Goal: Book appointment/travel/reservation

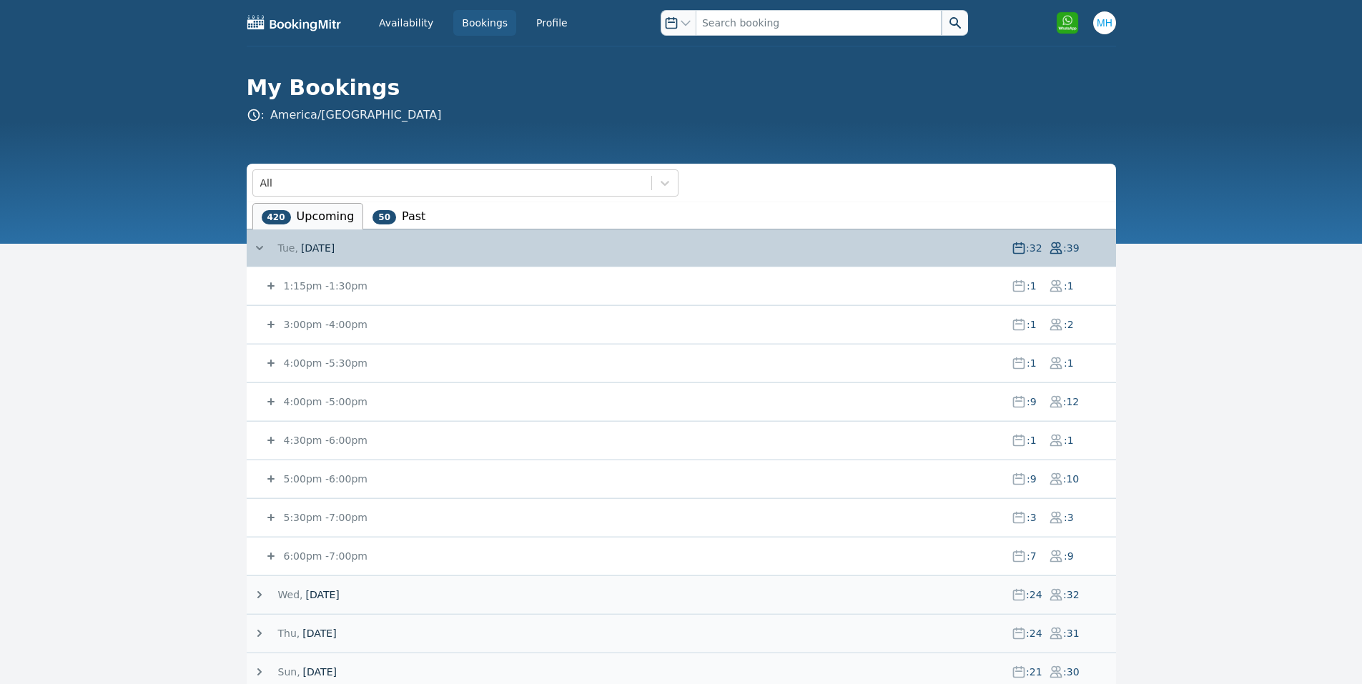
click at [330, 324] on small "3:00pm - 4:00pm" at bounding box center [324, 324] width 86 height 11
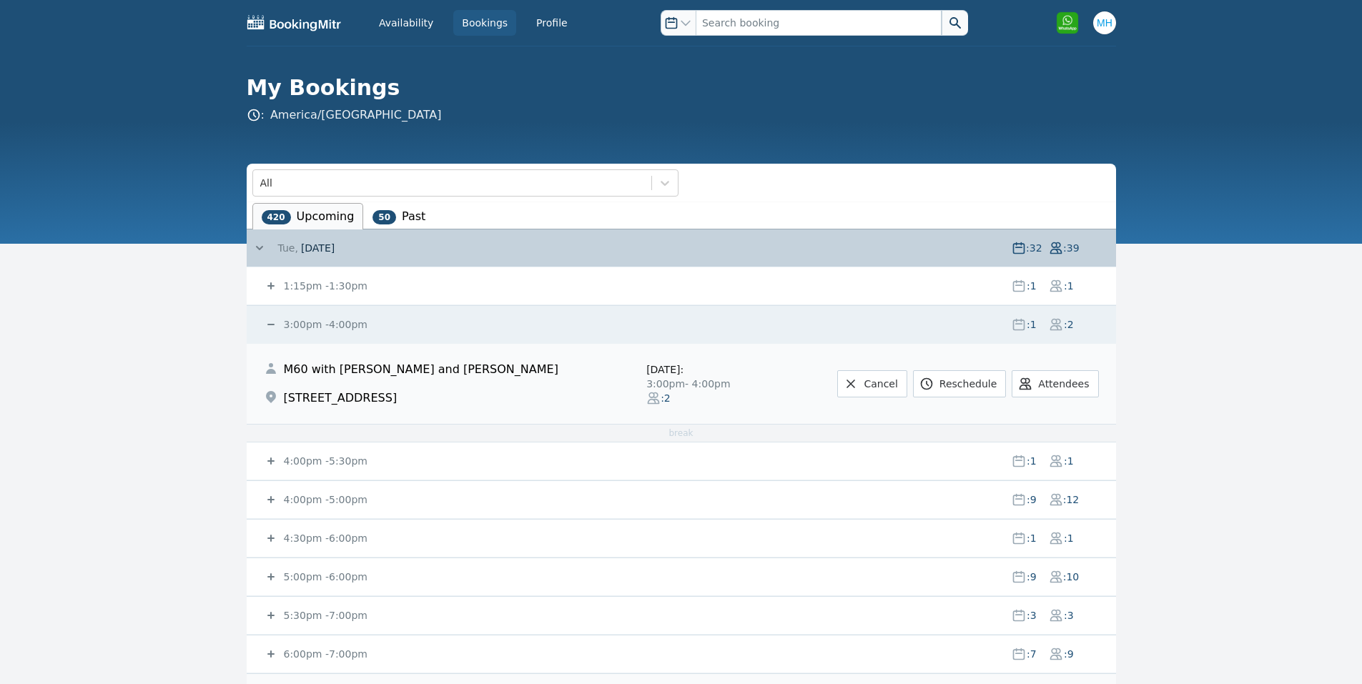
click at [318, 458] on small "4:00pm - 5:30pm" at bounding box center [324, 460] width 86 height 11
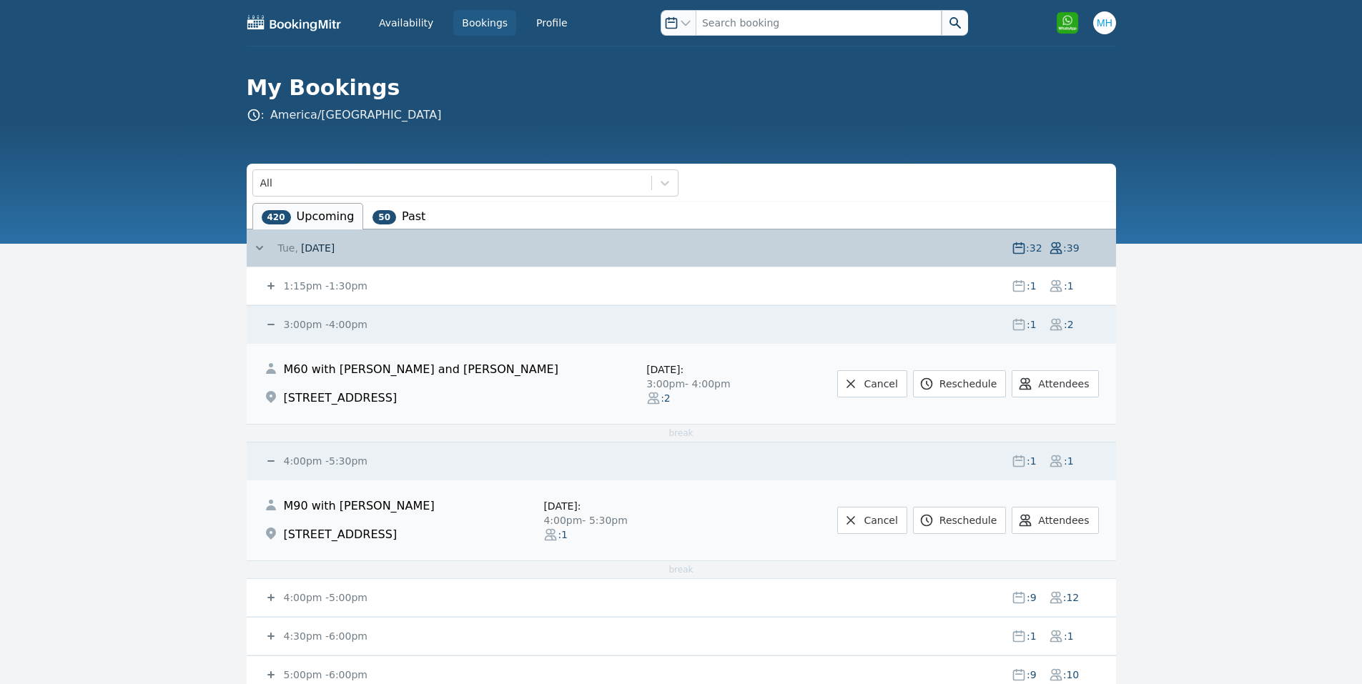
click at [314, 595] on small "4:00pm - 5:00pm" at bounding box center [324, 597] width 86 height 11
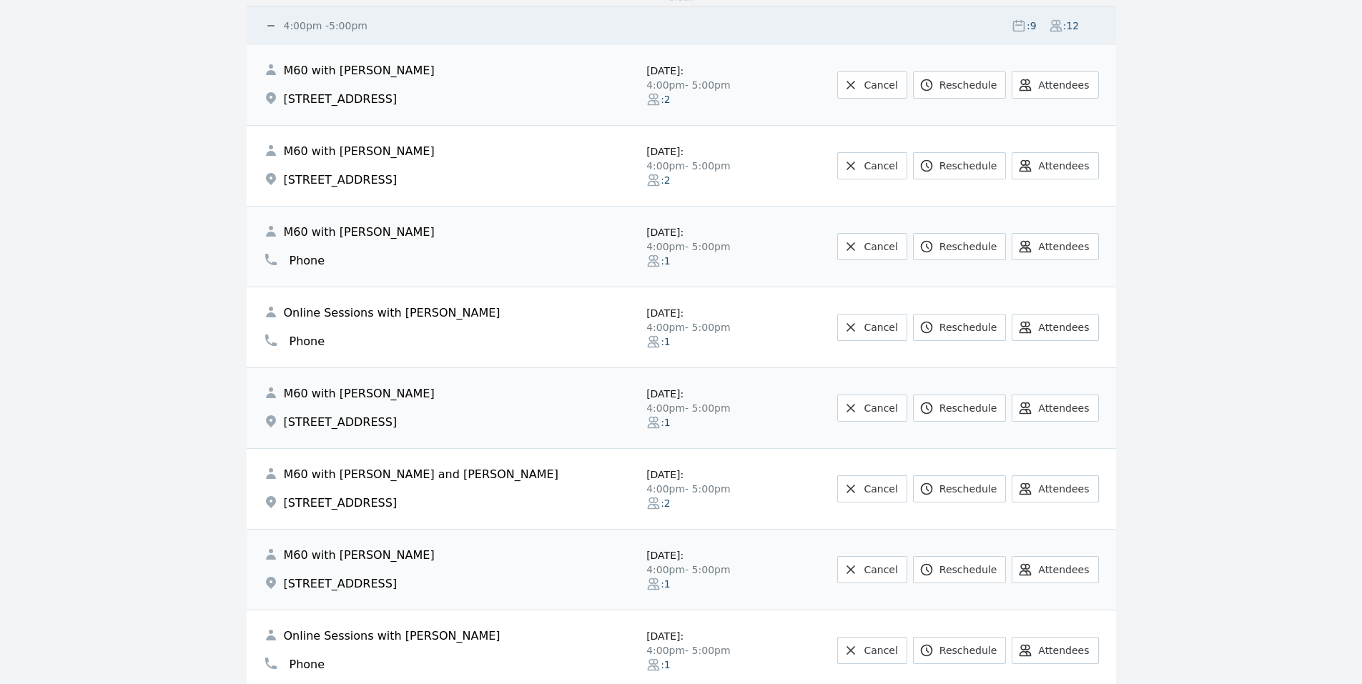
scroll to position [858, 0]
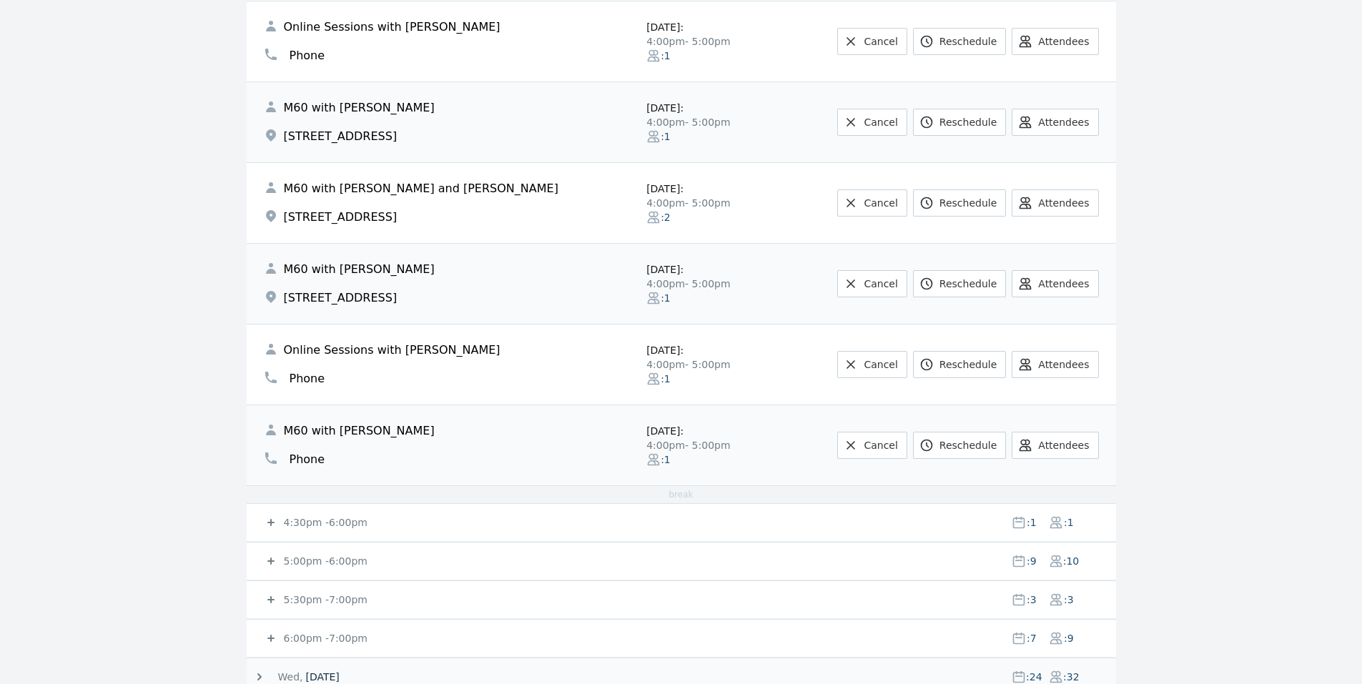
drag, startPoint x: 312, startPoint y: 555, endPoint x: 325, endPoint y: 547, distance: 15.7
click at [312, 555] on small "5:00pm - 6:00pm" at bounding box center [324, 560] width 86 height 11
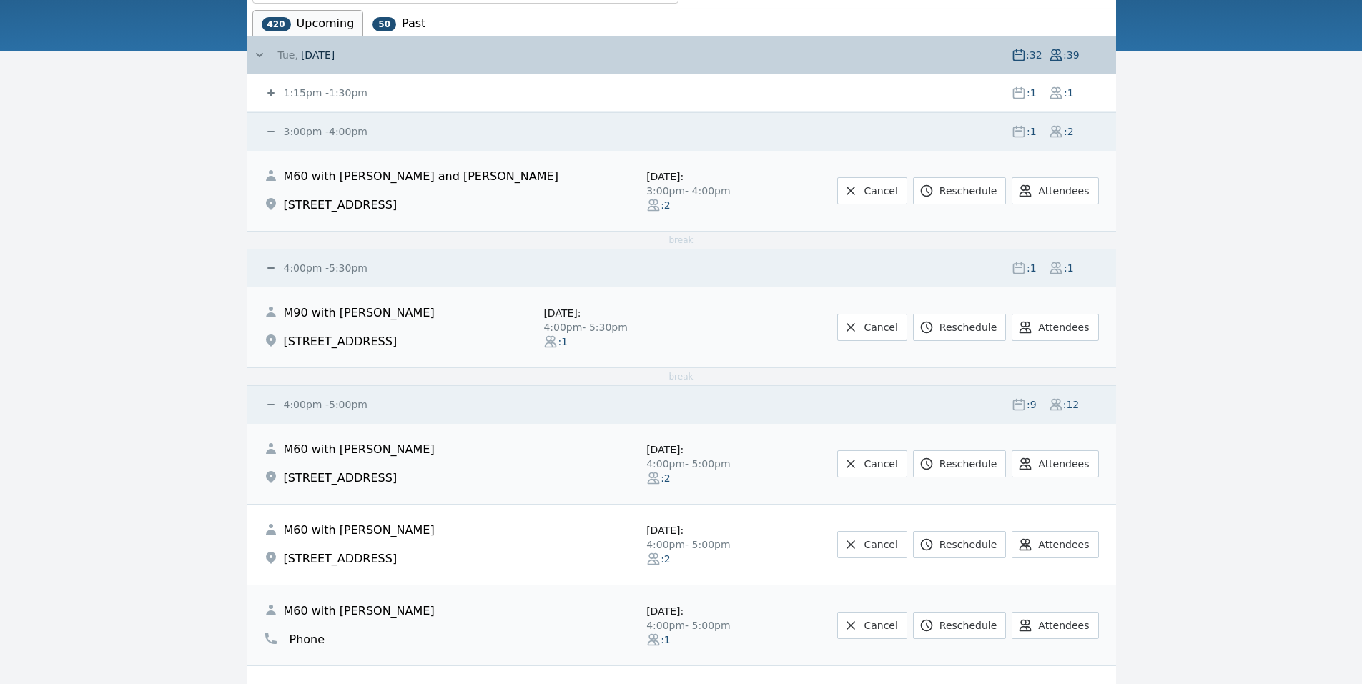
scroll to position [0, 0]
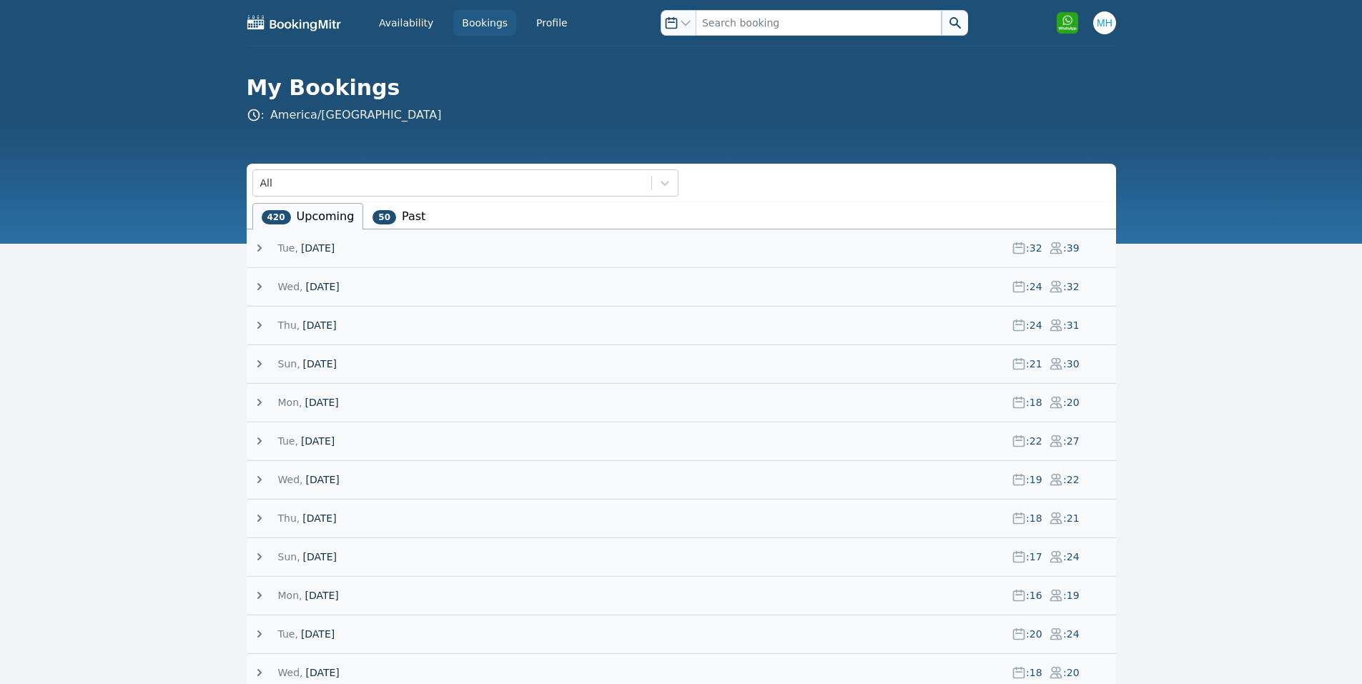
click at [322, 249] on span "[DATE]" at bounding box center [318, 248] width 34 height 14
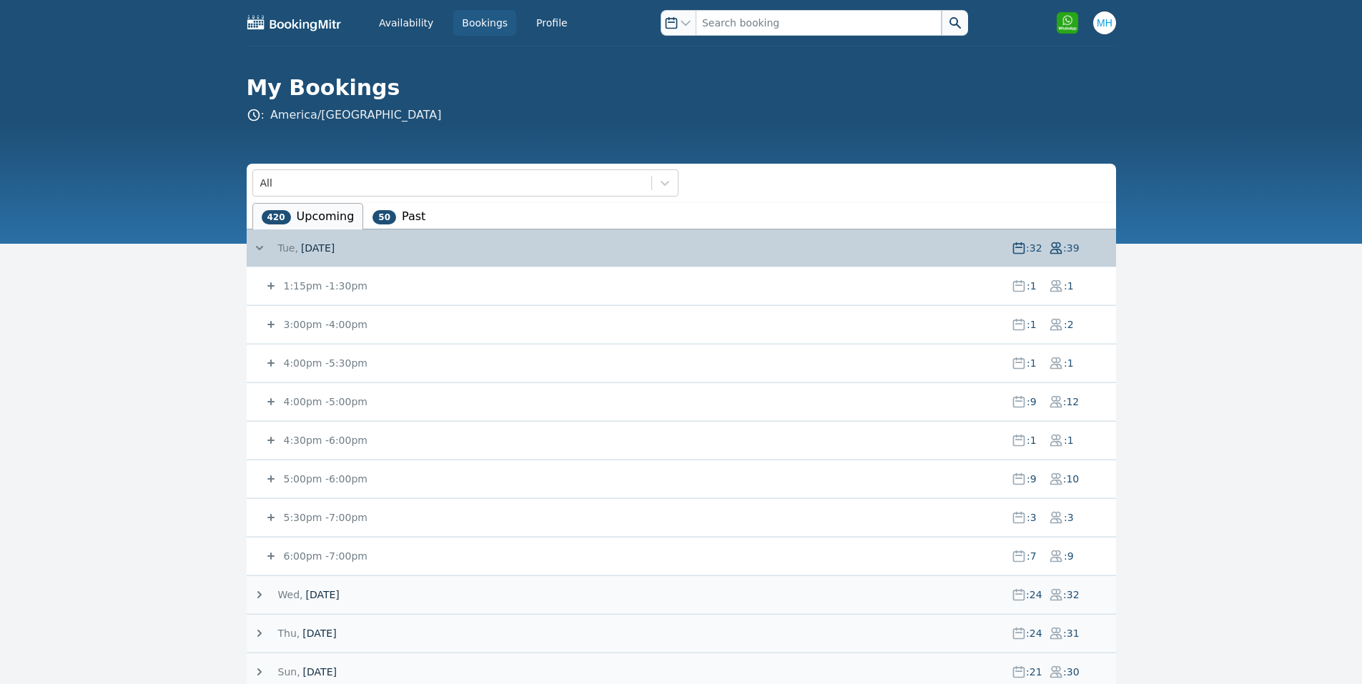
click at [327, 325] on small "3:00pm - 4:00pm" at bounding box center [324, 324] width 86 height 11
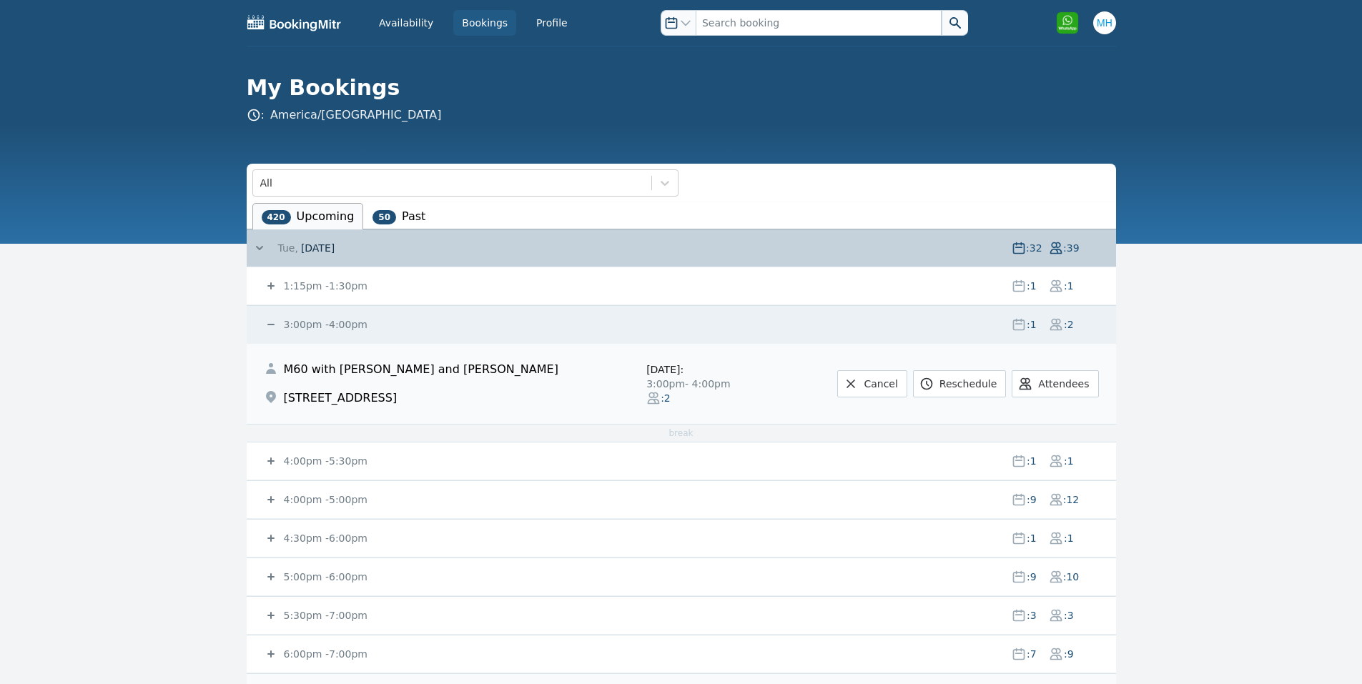
click at [335, 462] on small "4:00pm - 5:30pm" at bounding box center [324, 460] width 86 height 11
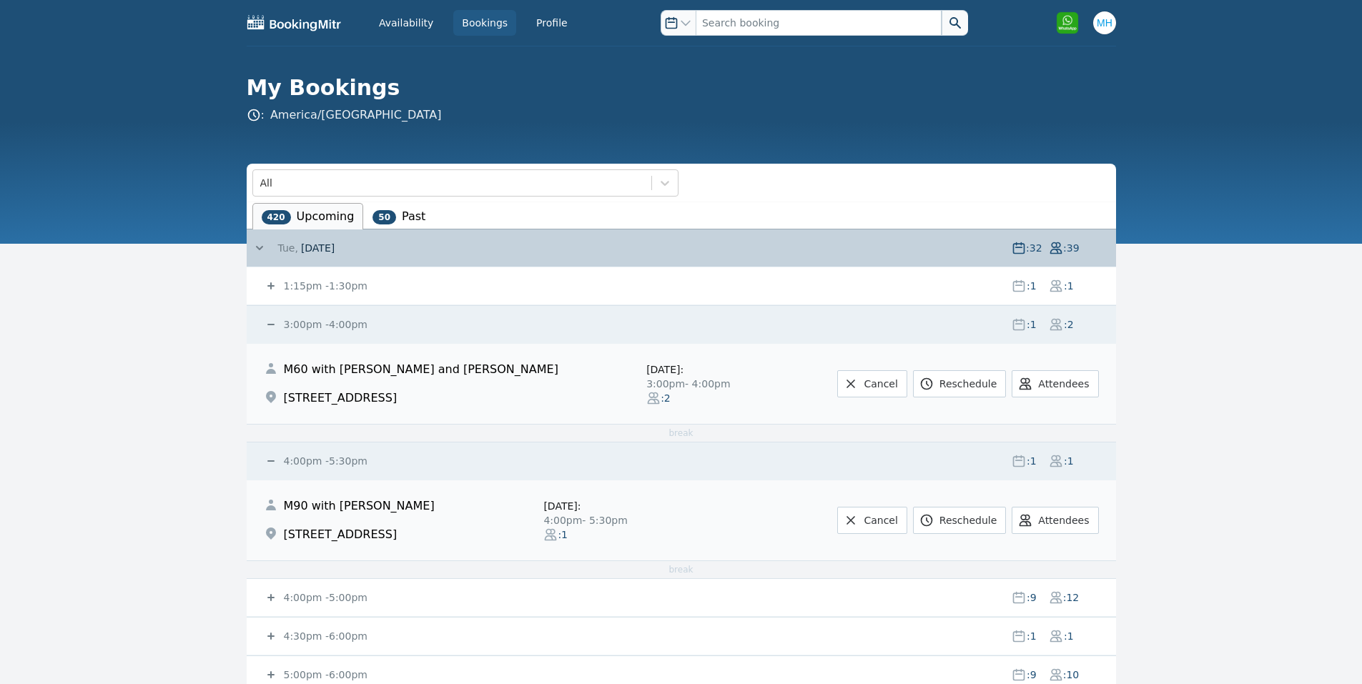
click at [288, 597] on small "4:00pm - 5:00pm" at bounding box center [324, 597] width 86 height 11
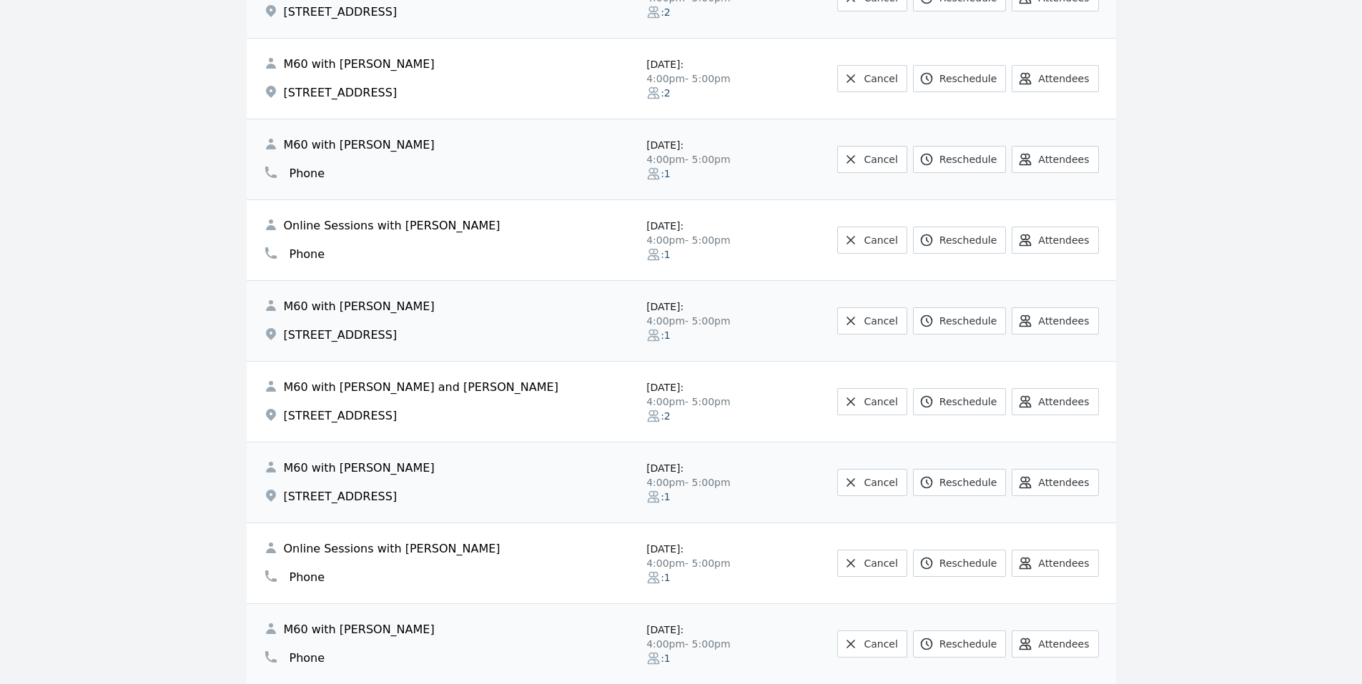
scroll to position [858, 0]
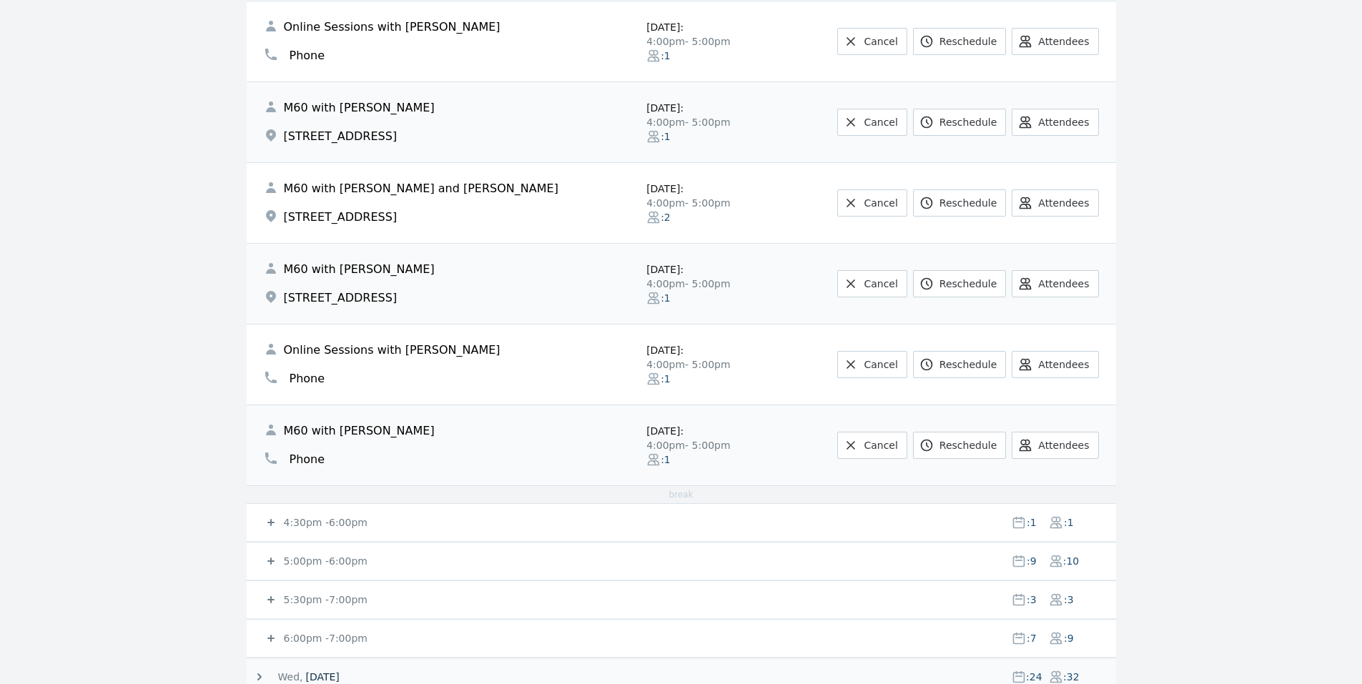
click at [332, 521] on small "4:30pm - 6:00pm" at bounding box center [324, 522] width 86 height 11
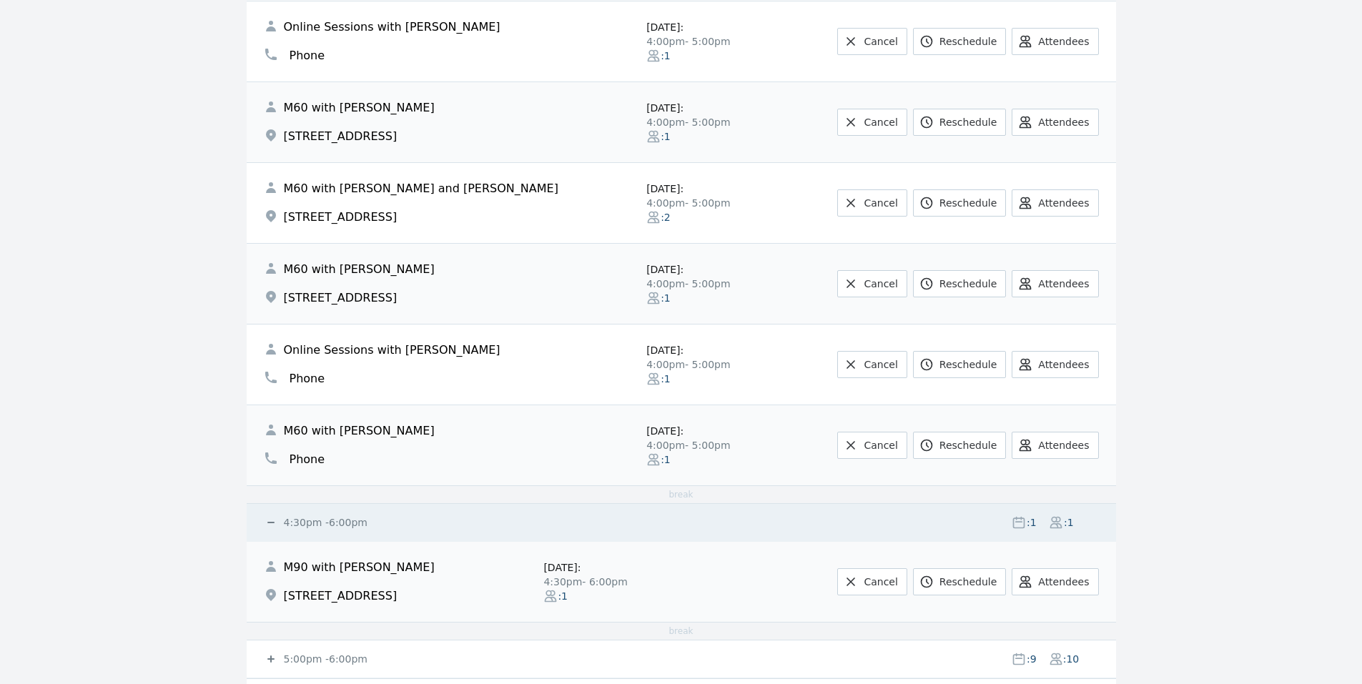
scroll to position [1144, 0]
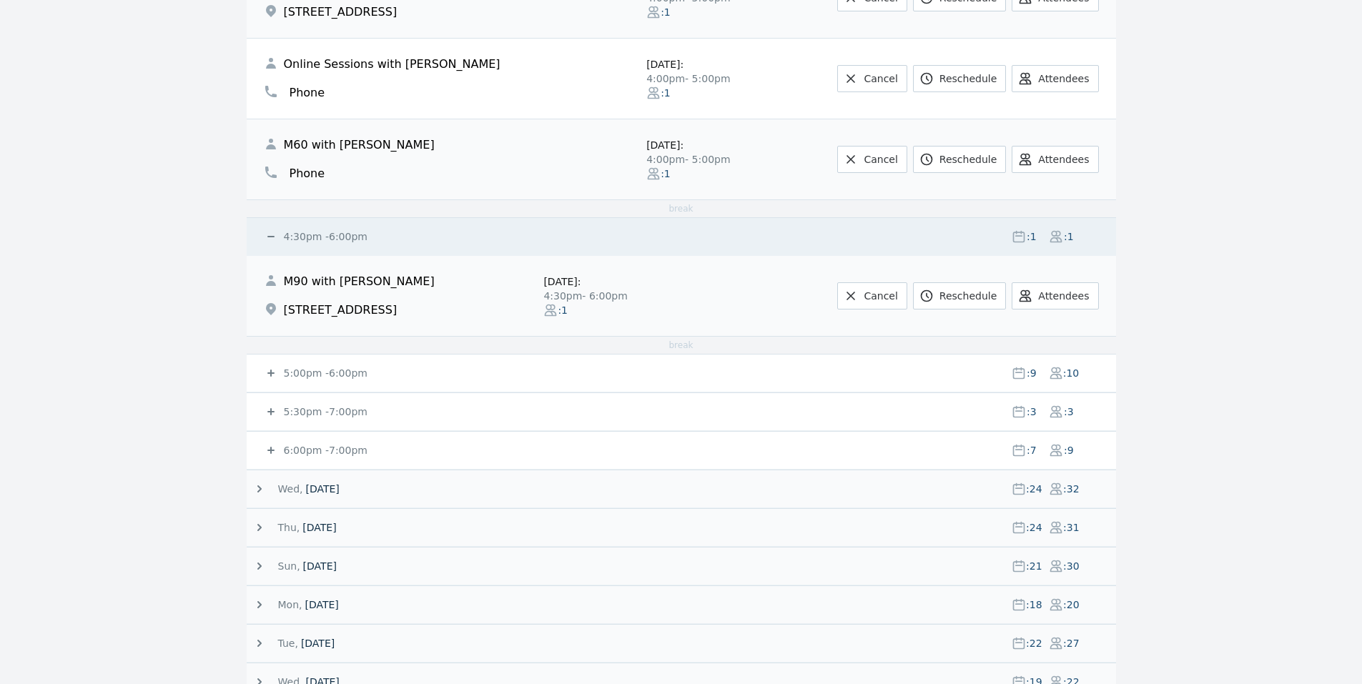
click at [323, 379] on small "5:00pm - 6:00pm" at bounding box center [324, 372] width 86 height 11
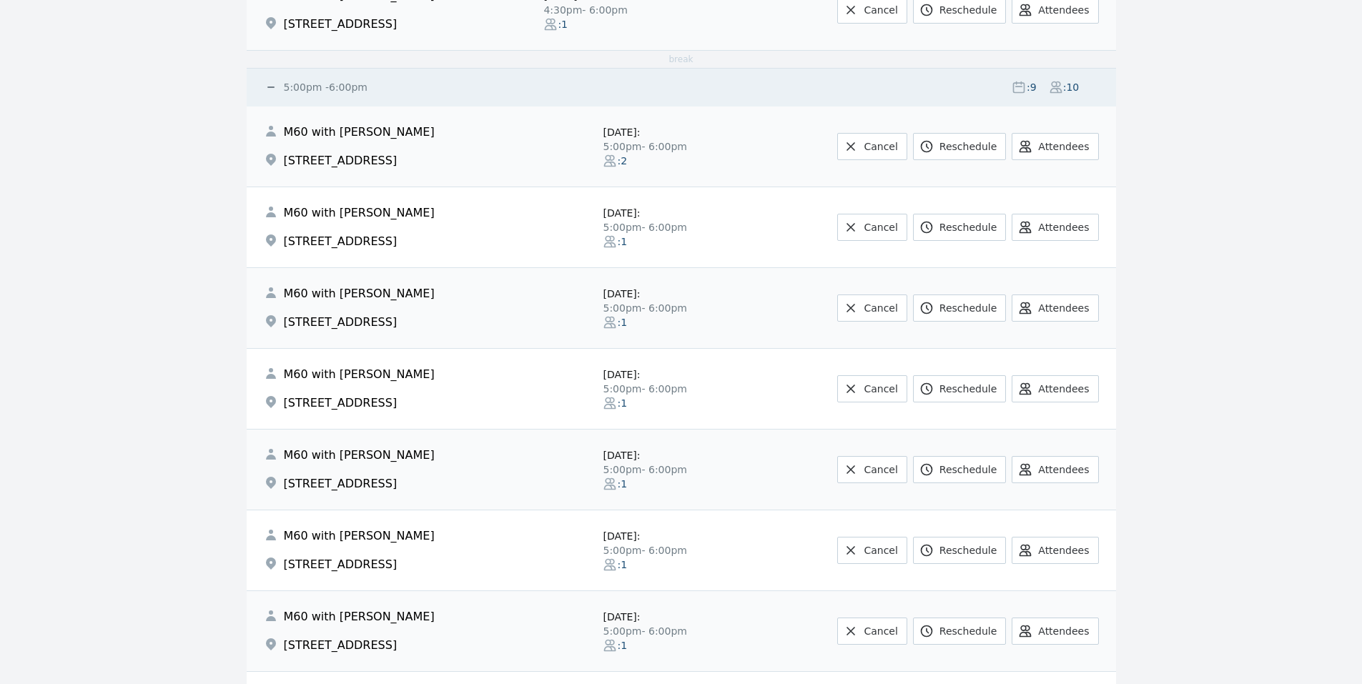
scroll to position [1715, 0]
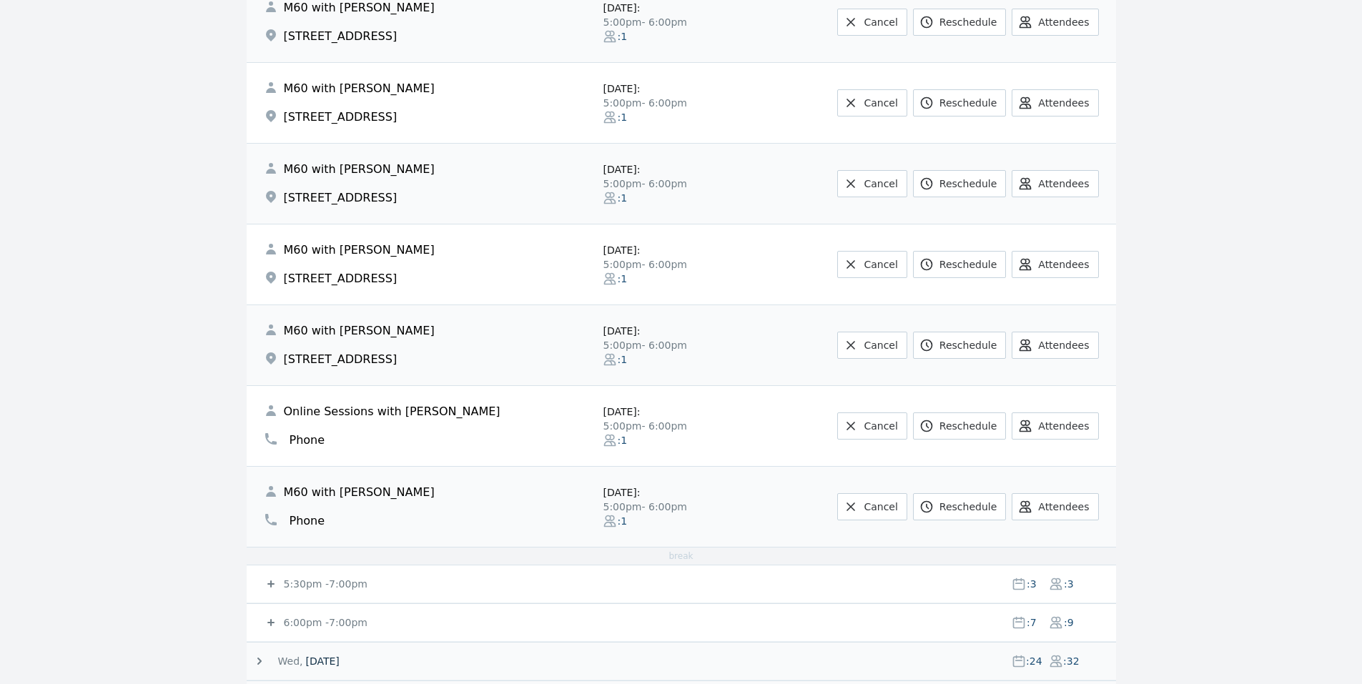
drag, startPoint x: 337, startPoint y: 577, endPoint x: 144, endPoint y: 529, distance: 198.3
click at [336, 578] on small "5:30pm - 7:00pm" at bounding box center [324, 583] width 86 height 11
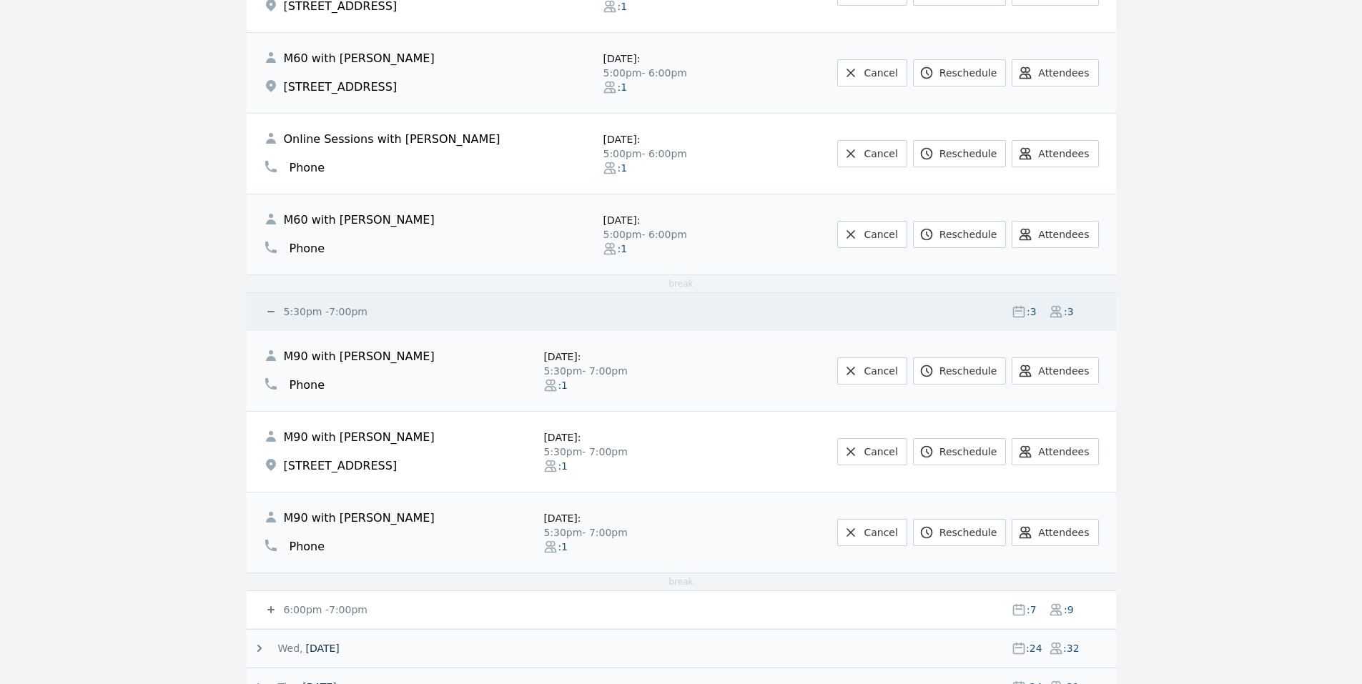
scroll to position [2001, 0]
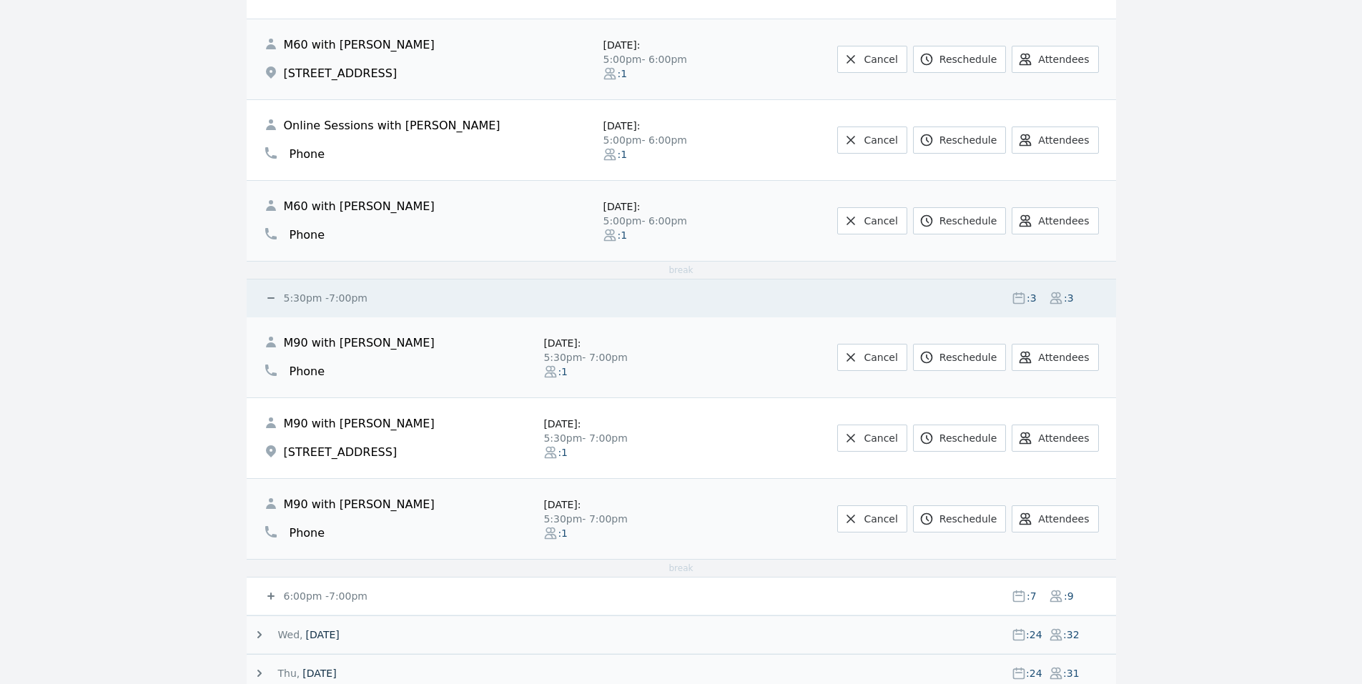
click at [328, 597] on small "6:00pm - 7:00pm" at bounding box center [324, 595] width 86 height 11
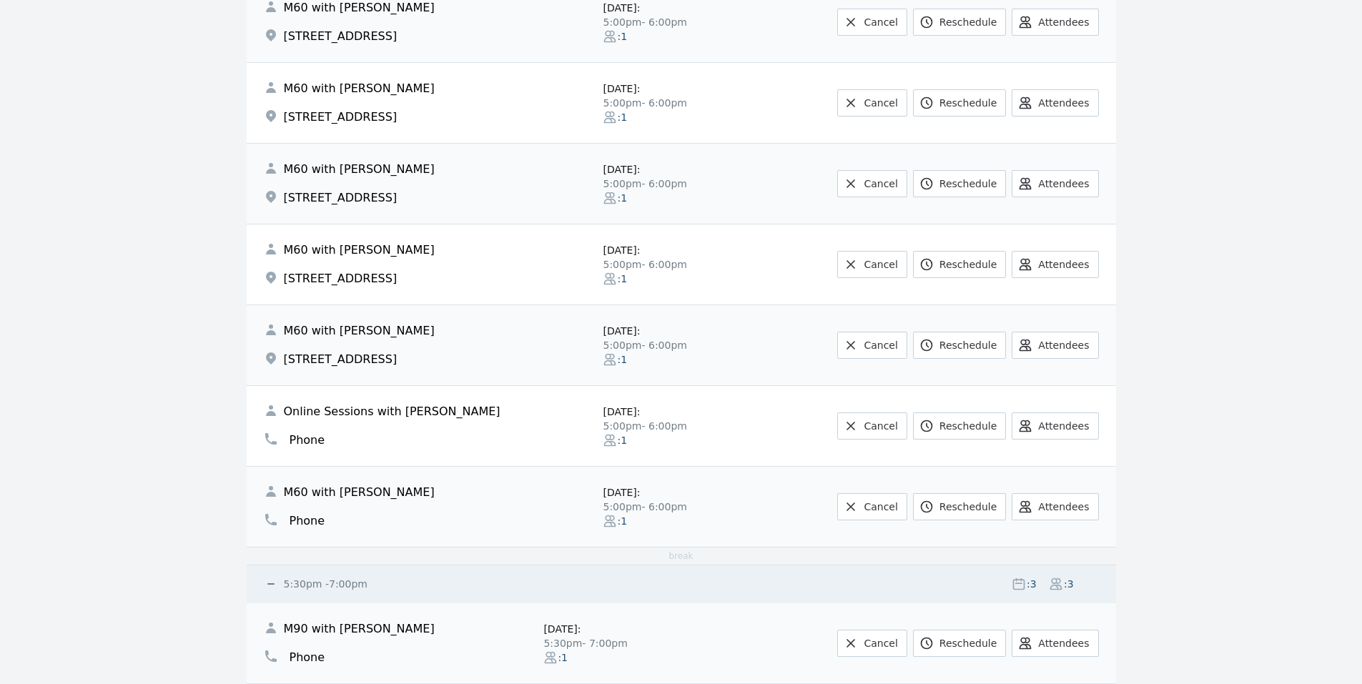
scroll to position [1429, 0]
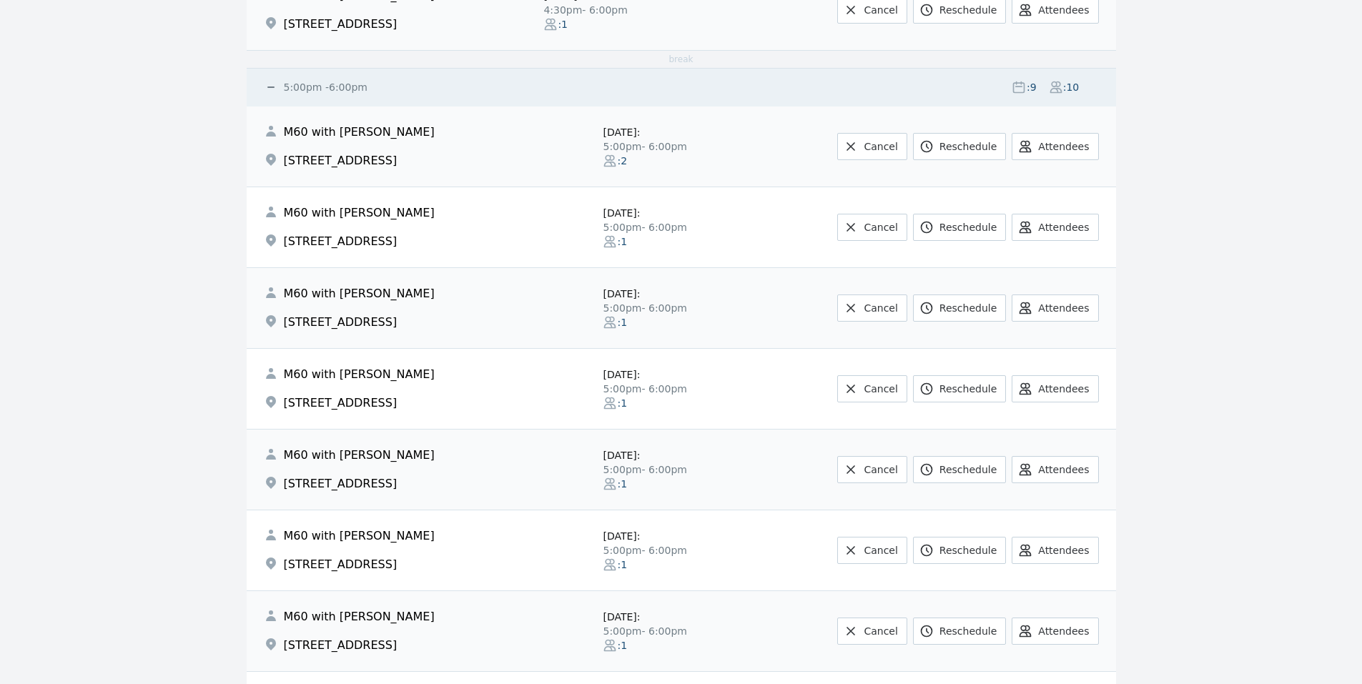
click at [298, 90] on small "5:00pm - 6:00pm" at bounding box center [324, 86] width 86 height 11
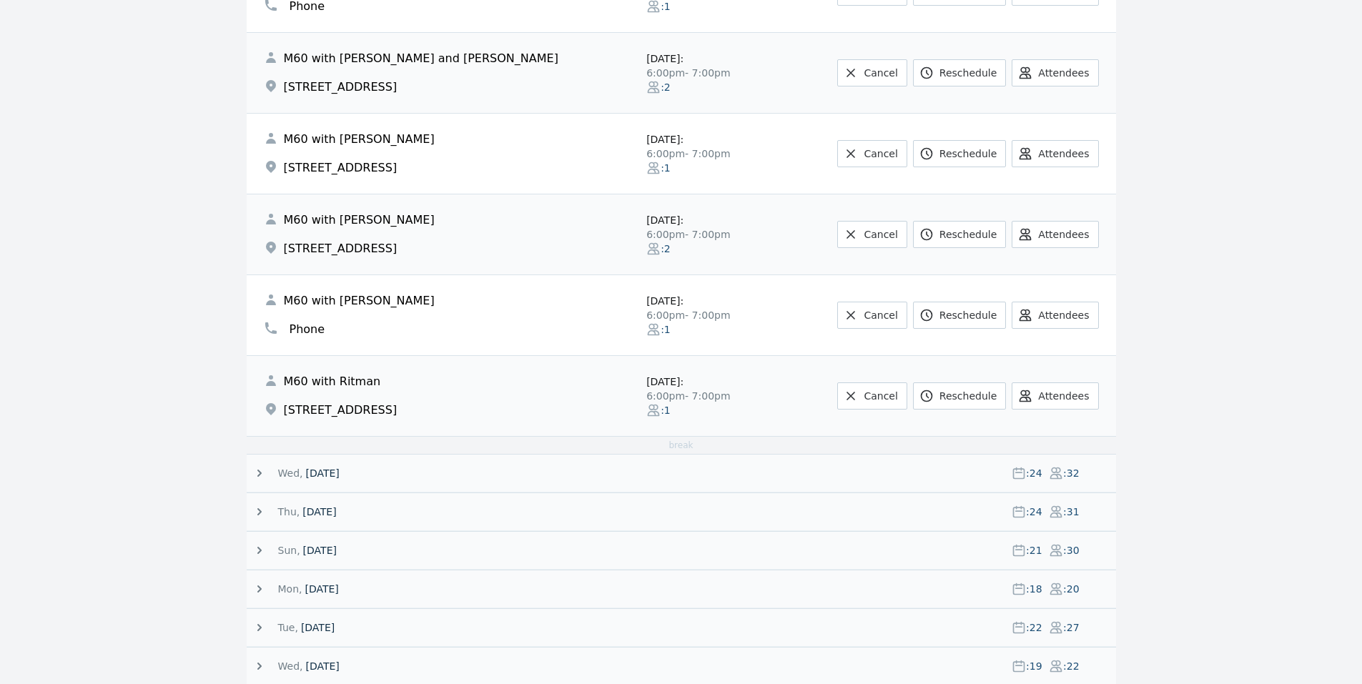
scroll to position [1715, 0]
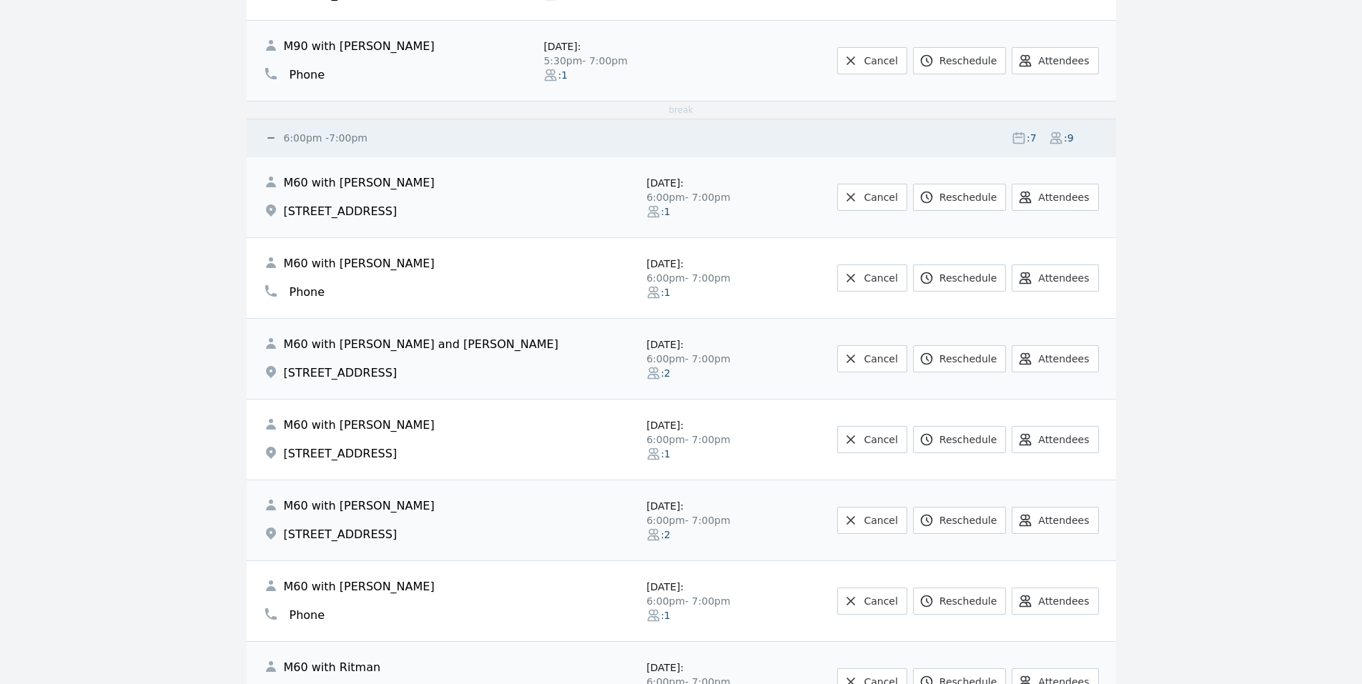
click at [329, 136] on small "6:00pm - 7:00pm" at bounding box center [324, 137] width 86 height 11
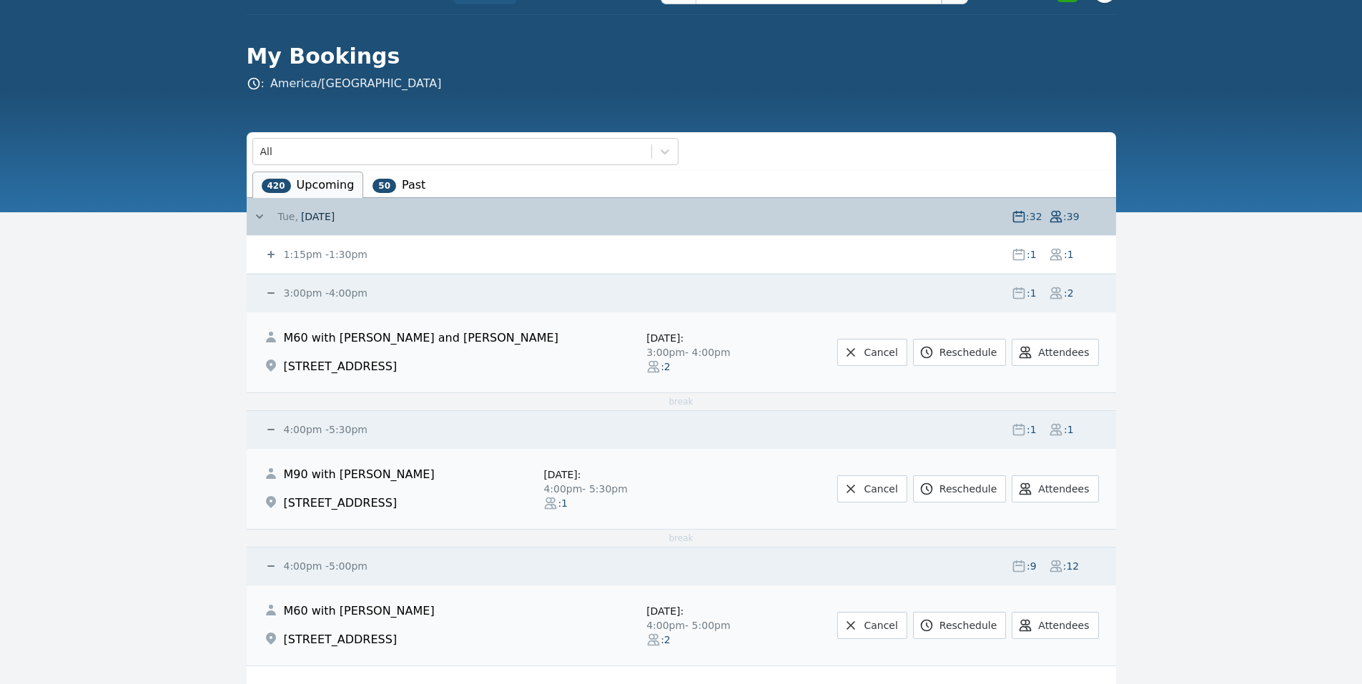
scroll to position [0, 0]
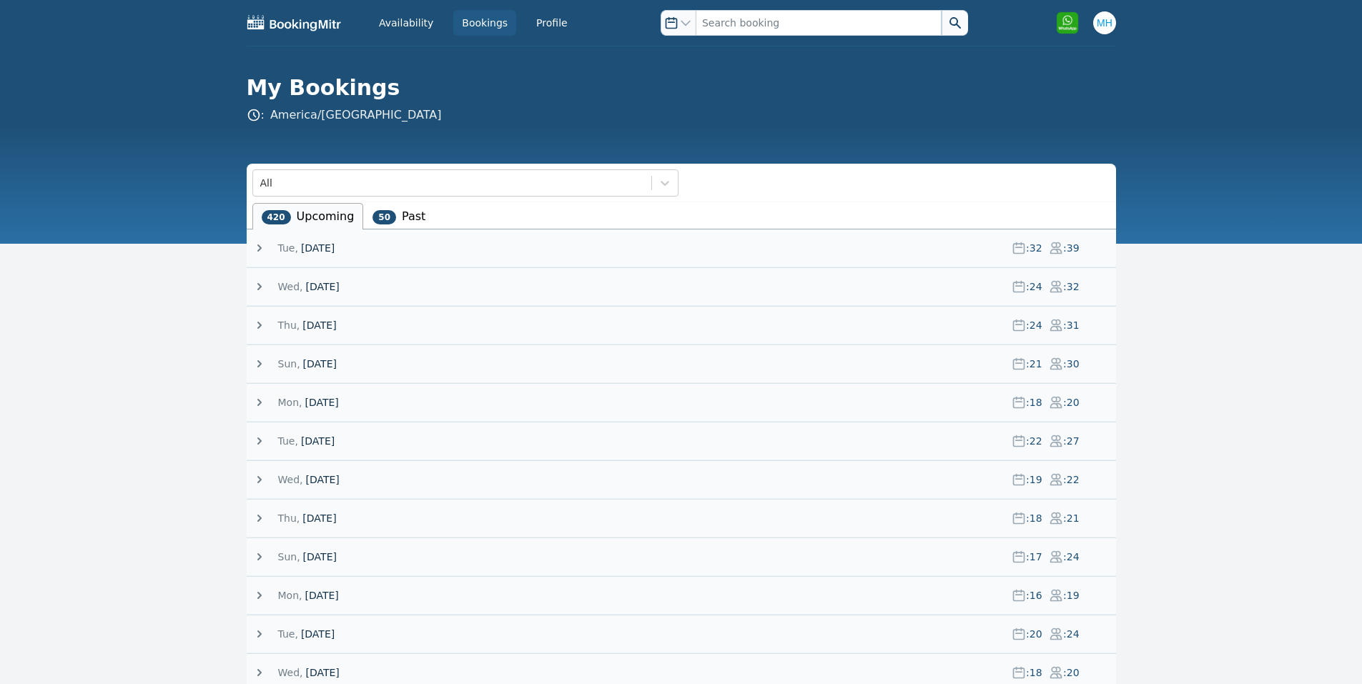
click at [312, 249] on span "[DATE]" at bounding box center [318, 248] width 34 height 14
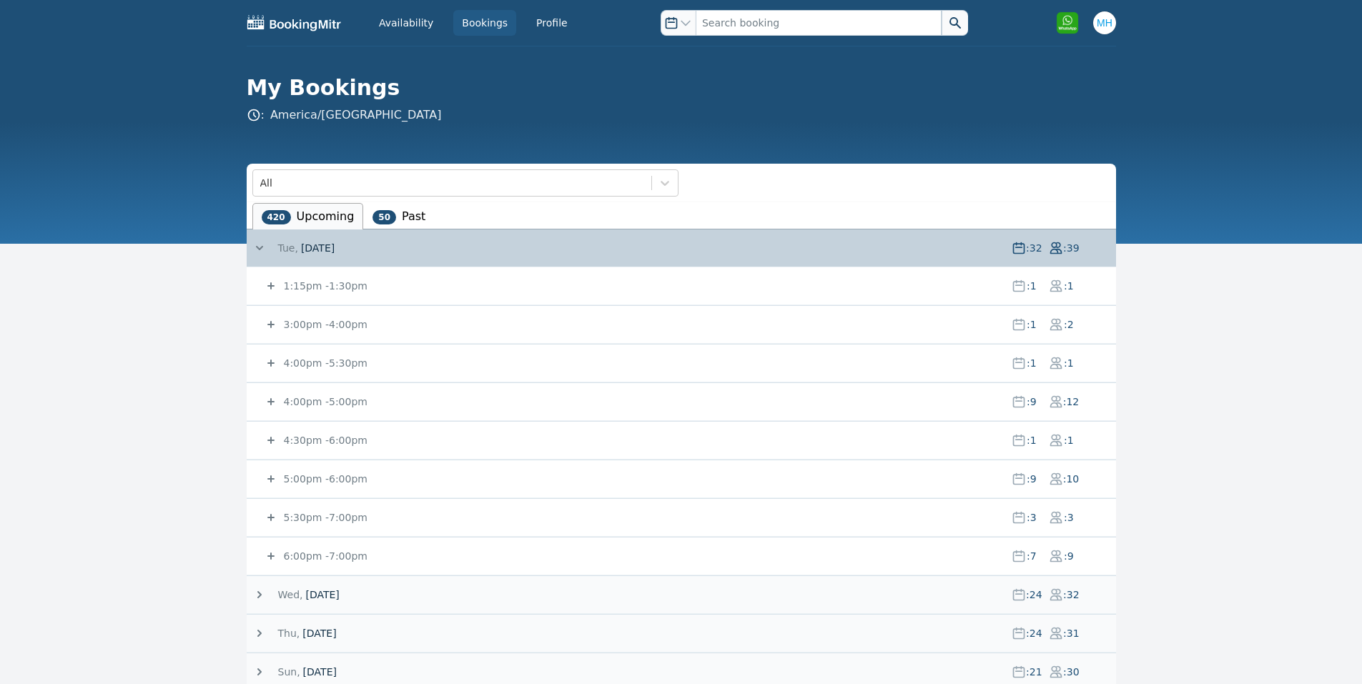
click at [327, 362] on small "4:00pm - 5:30pm" at bounding box center [324, 362] width 86 height 11
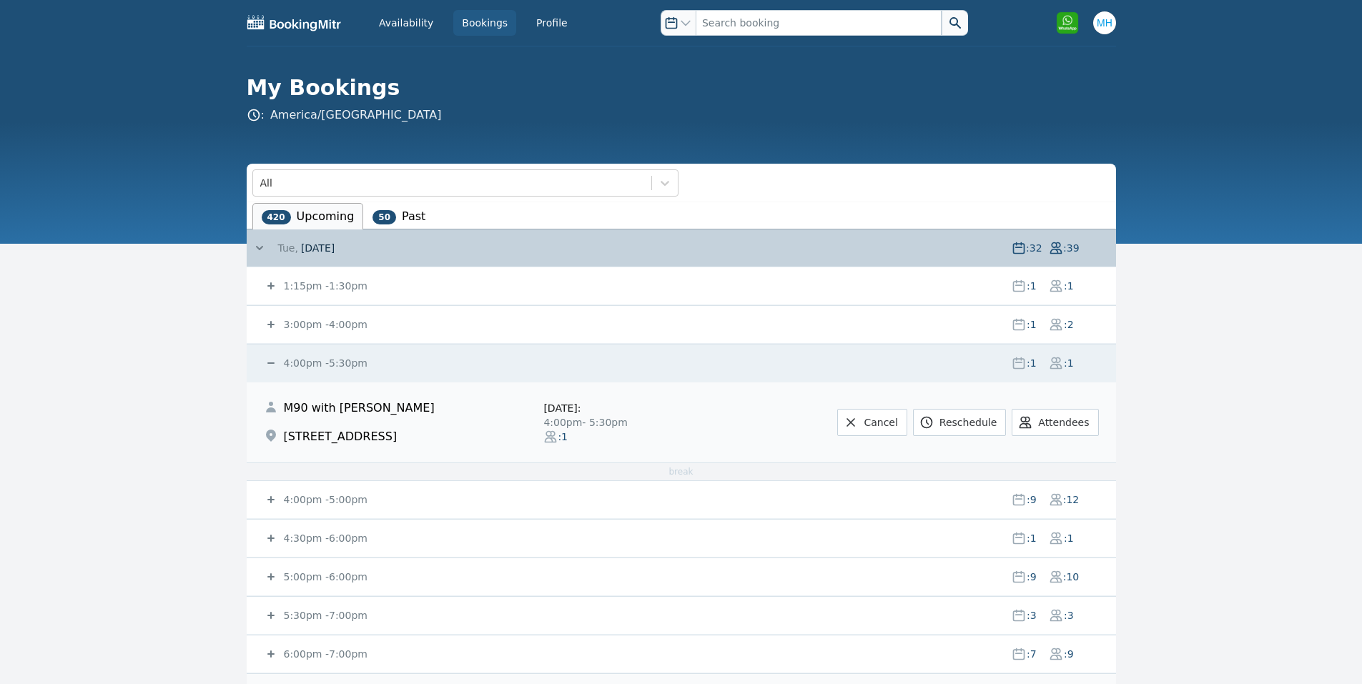
drag, startPoint x: 319, startPoint y: 500, endPoint x: 334, endPoint y: 364, distance: 135.8
click at [319, 500] on small "4:00pm - 5:00pm" at bounding box center [324, 499] width 86 height 11
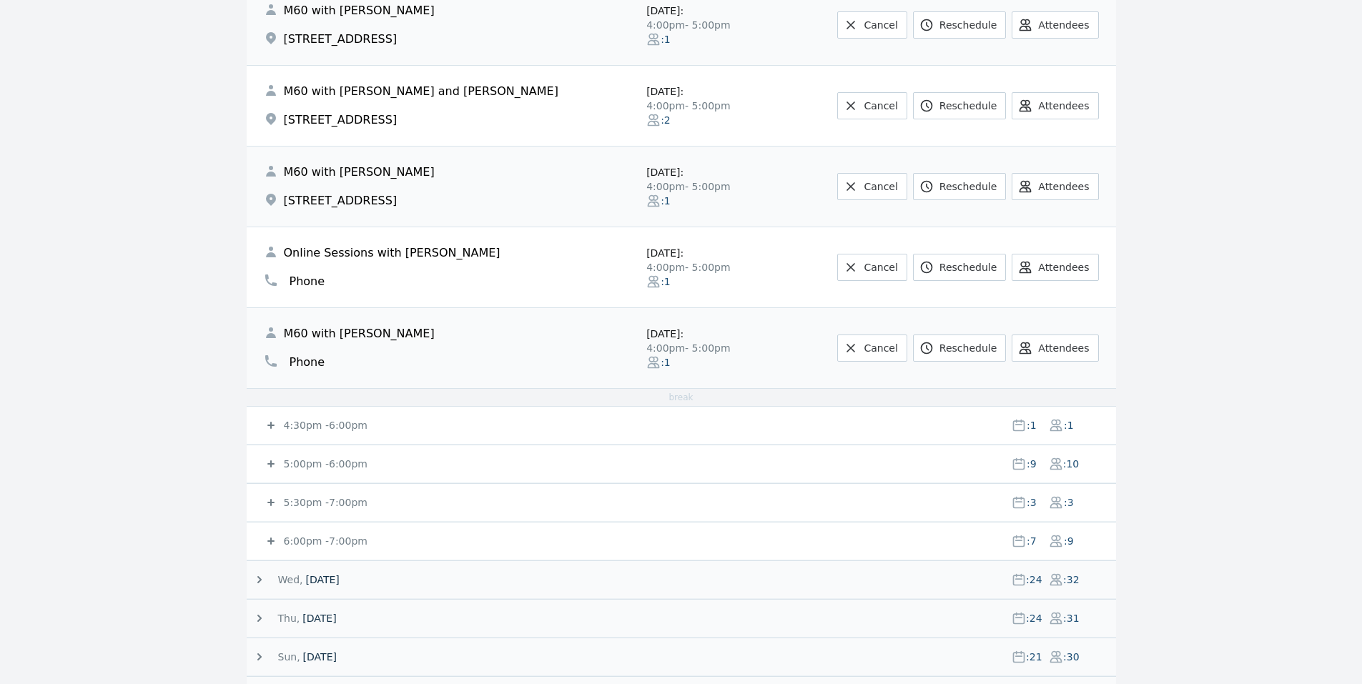
scroll to position [858, 0]
click at [1228, 30] on main "All 420 Upcoming 50 Past Tue, 2 September 25 : 32 : 39 1:15pm - 1:30pm : 1 : 1 …" at bounding box center [681, 654] width 1362 height 2696
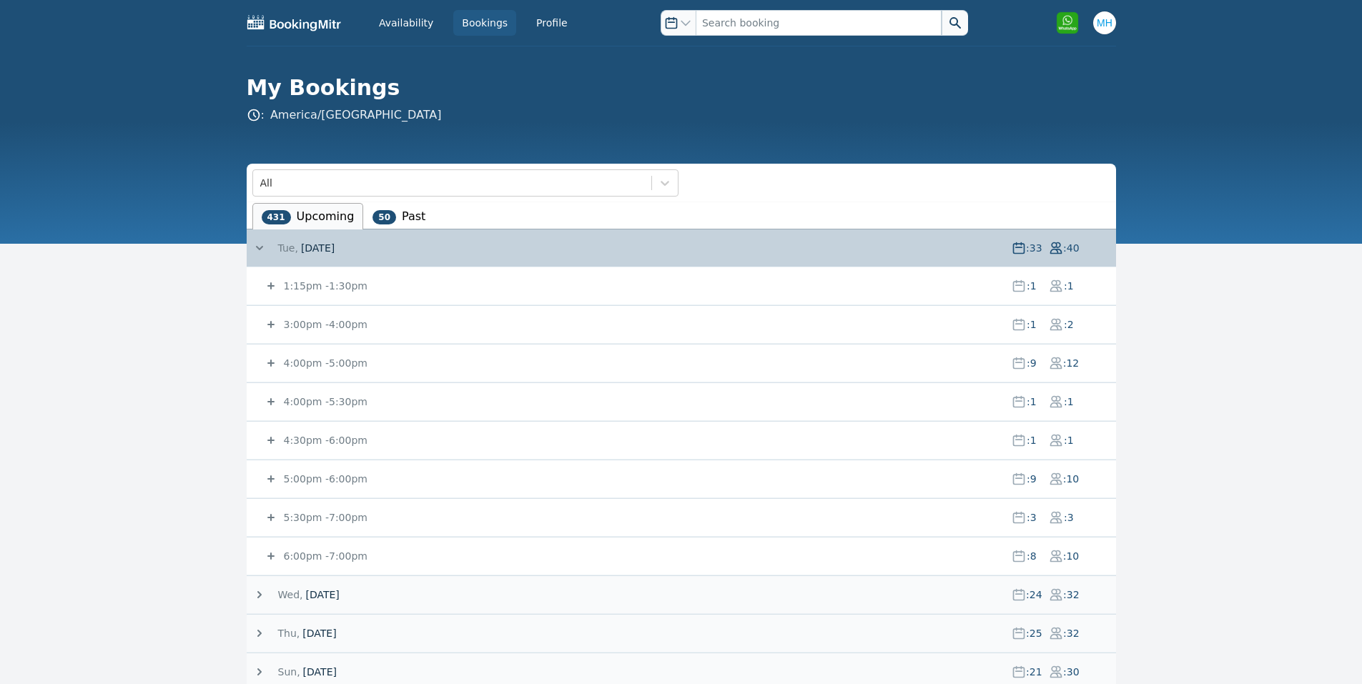
click at [327, 364] on small "4:00pm - 5:00pm" at bounding box center [324, 362] width 86 height 11
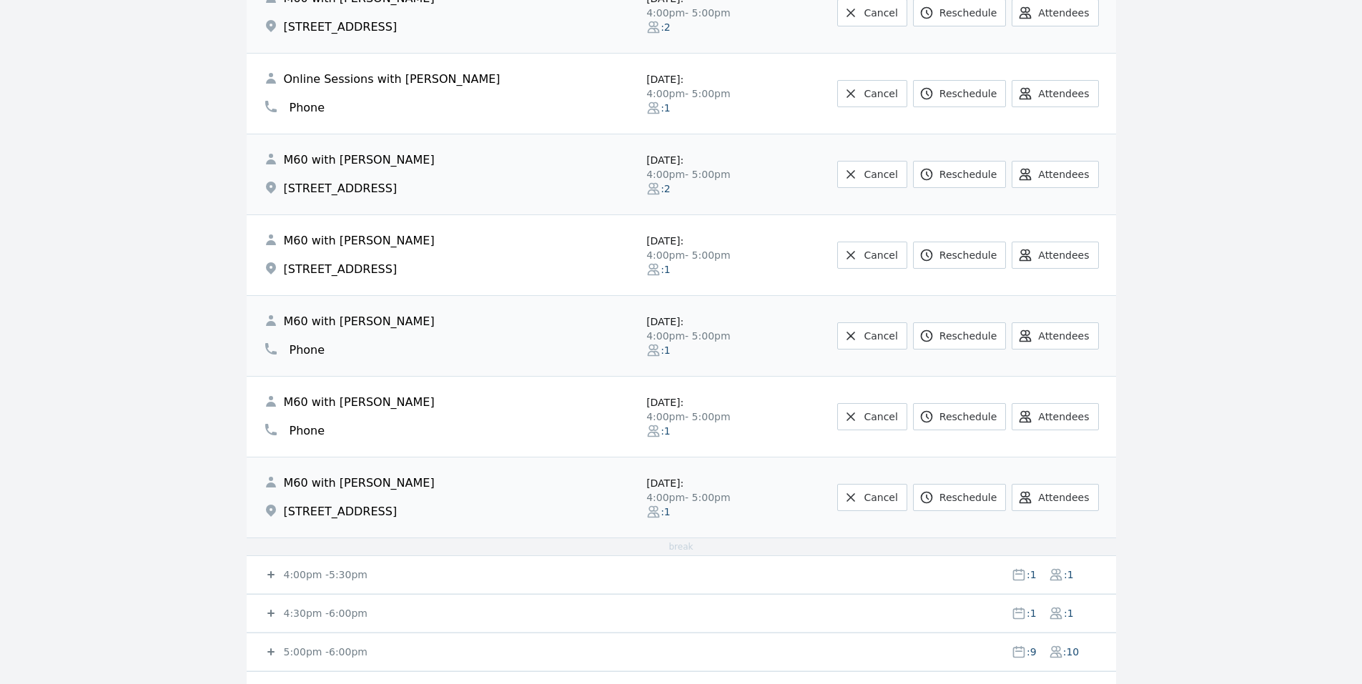
scroll to position [572, 0]
drag, startPoint x: 210, startPoint y: 426, endPoint x: 216, endPoint y: 413, distance: 14.1
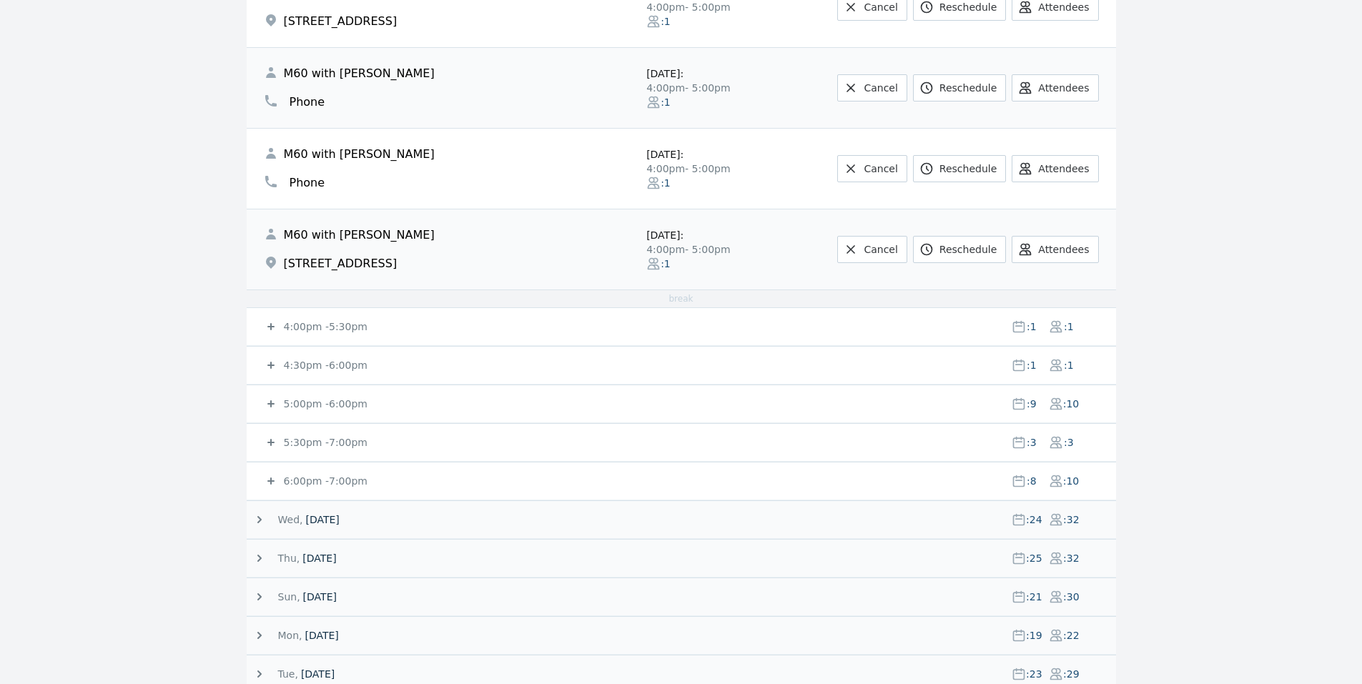
scroll to position [832, 0]
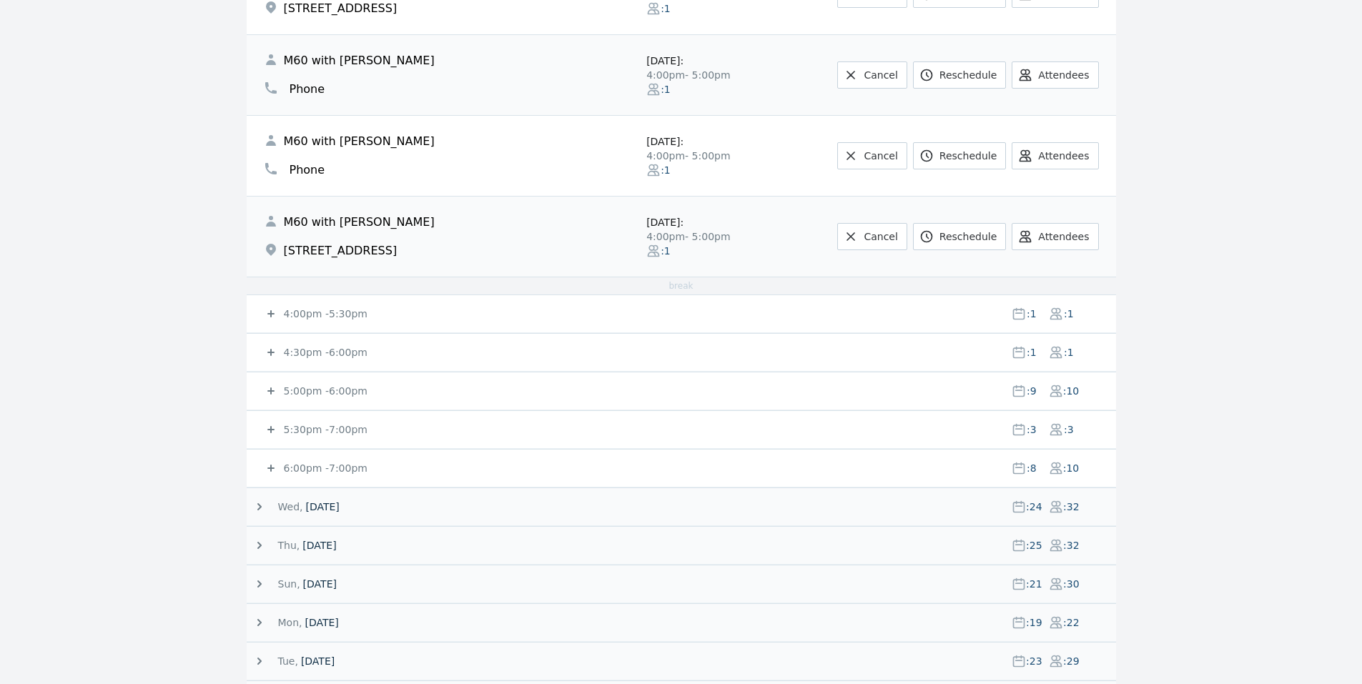
click at [324, 352] on small "4:30pm - 6:00pm" at bounding box center [324, 352] width 86 height 11
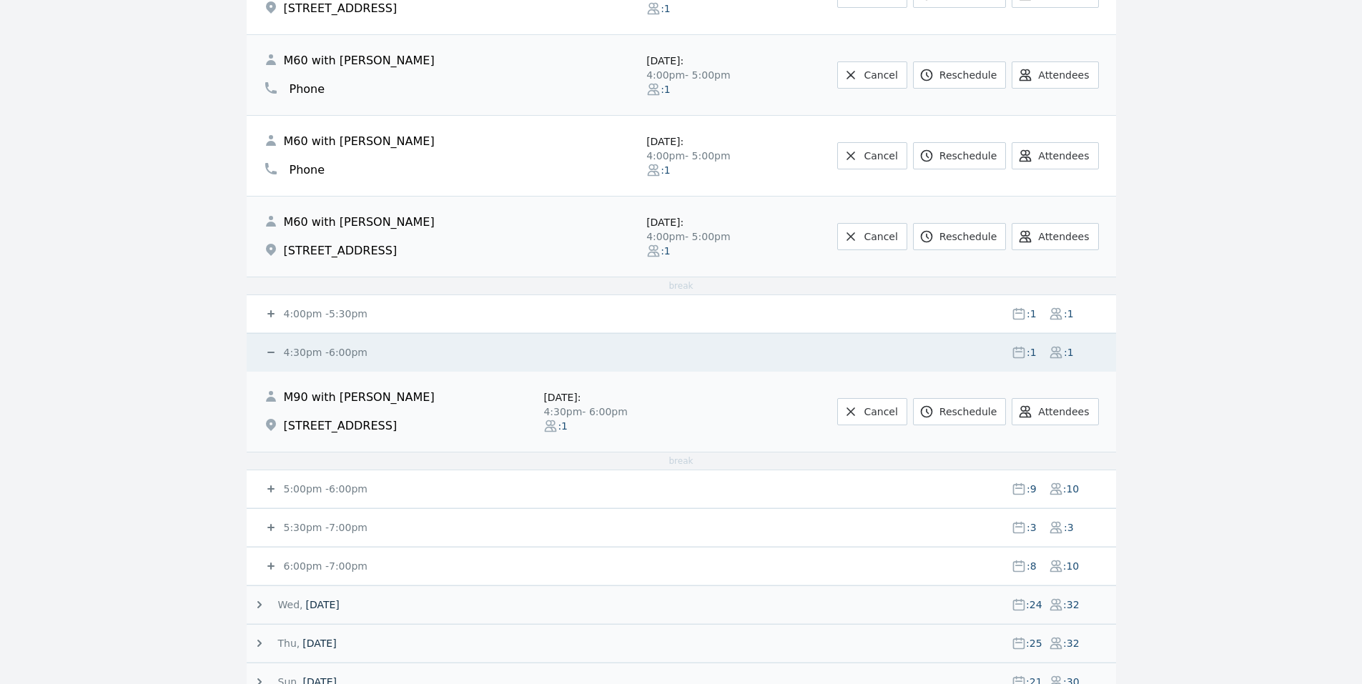
click at [324, 350] on small "4:30pm - 6:00pm" at bounding box center [324, 352] width 86 height 11
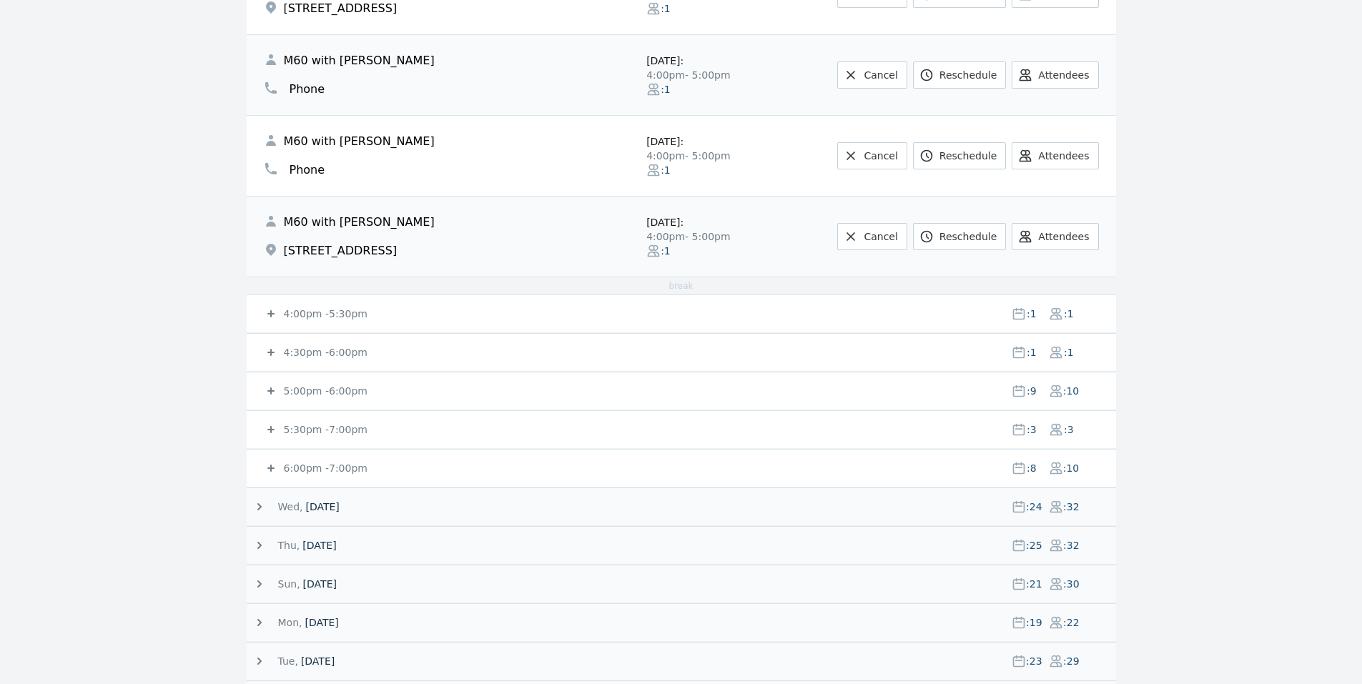
scroll to position [0, 0]
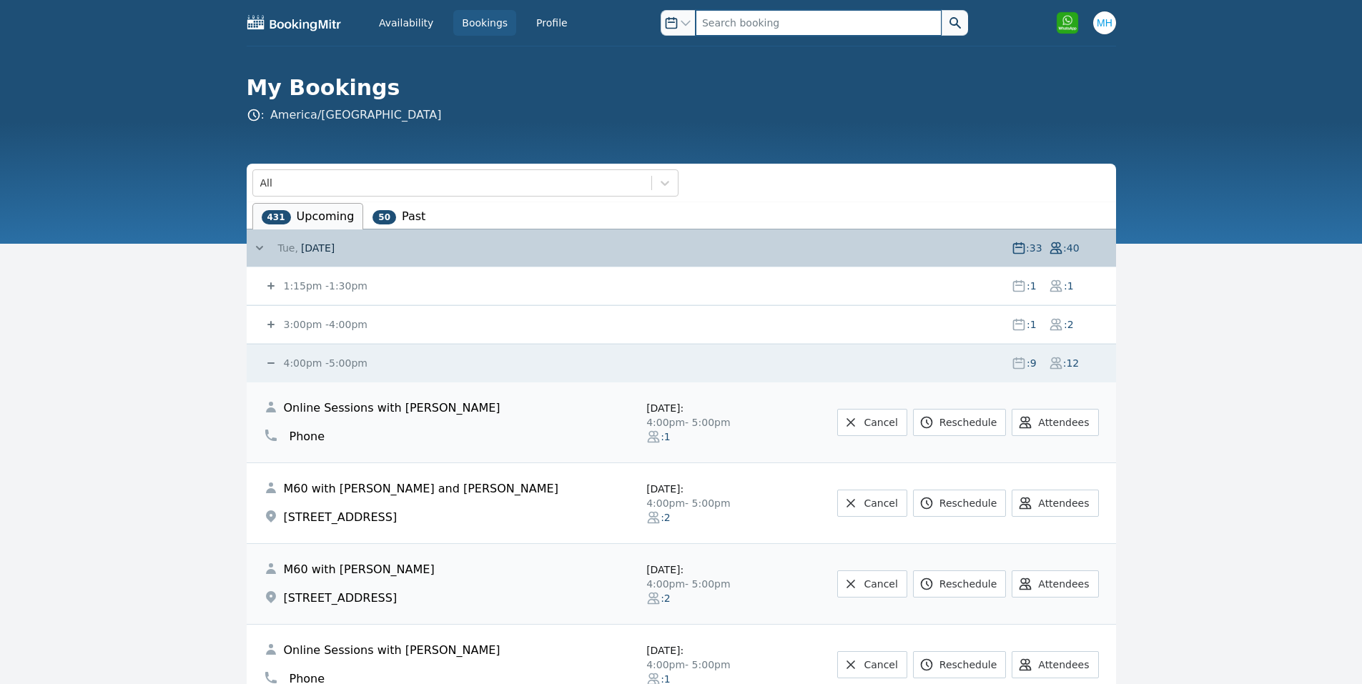
click at [770, 21] on input "text" at bounding box center [818, 23] width 246 height 26
type input "vabi"
click at [941, 10] on button at bounding box center [954, 23] width 26 height 26
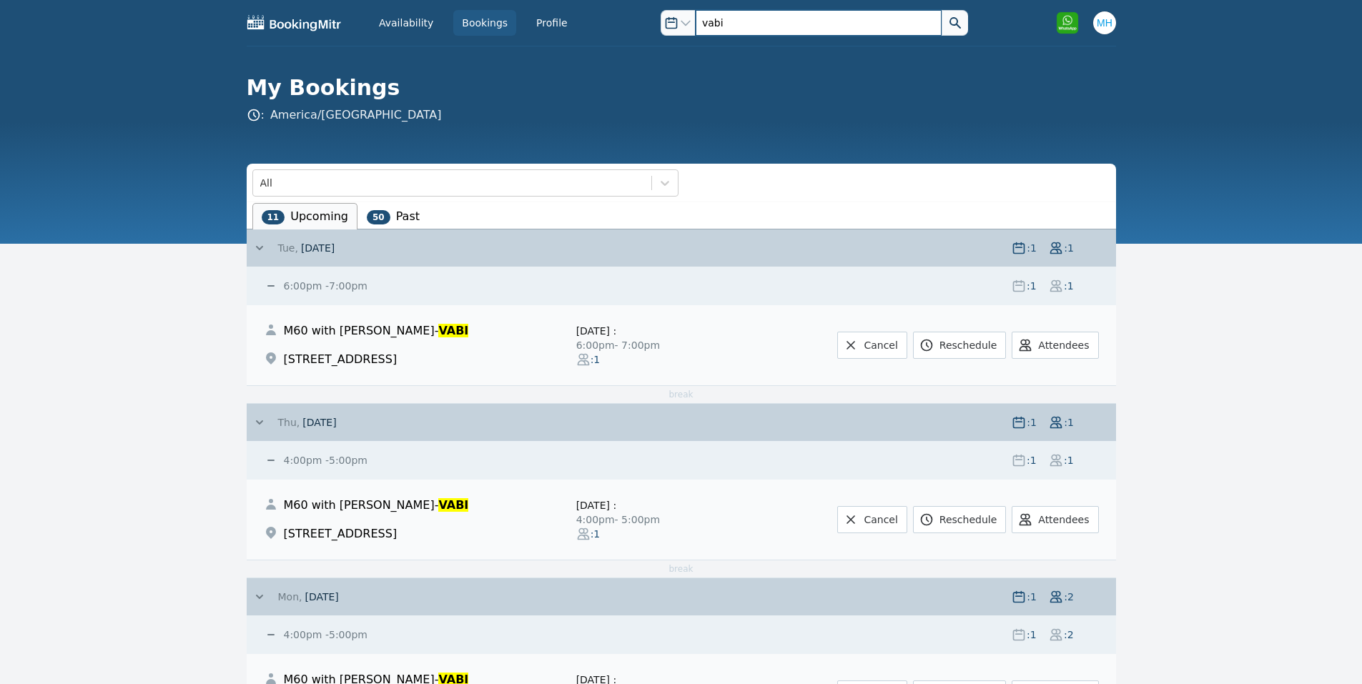
drag, startPoint x: 722, startPoint y: 25, endPoint x: 597, endPoint y: 26, distance: 124.4
click at [607, 26] on div "Availability Bookings Profile Open options vabi Open user menu Open options vab…" at bounding box center [681, 23] width 869 height 46
click at [941, 10] on button at bounding box center [954, 23] width 26 height 26
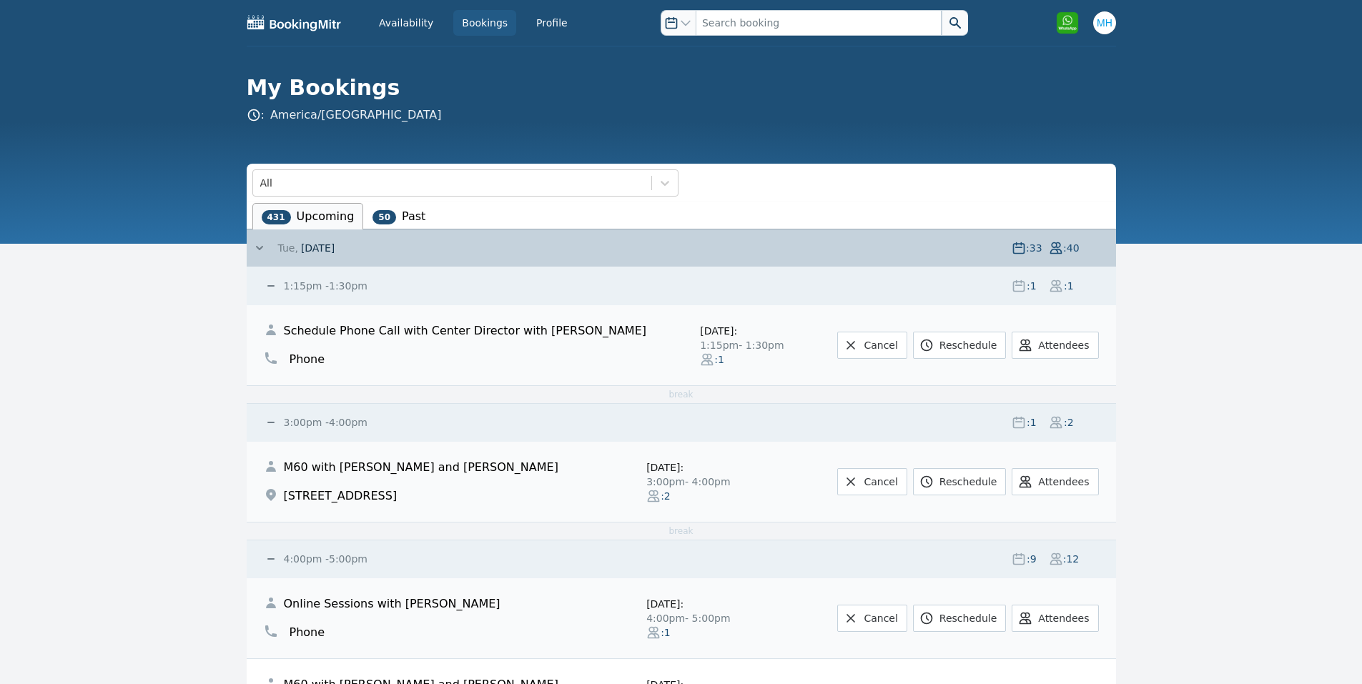
click at [481, 31] on link "Bookings" at bounding box center [484, 23] width 63 height 26
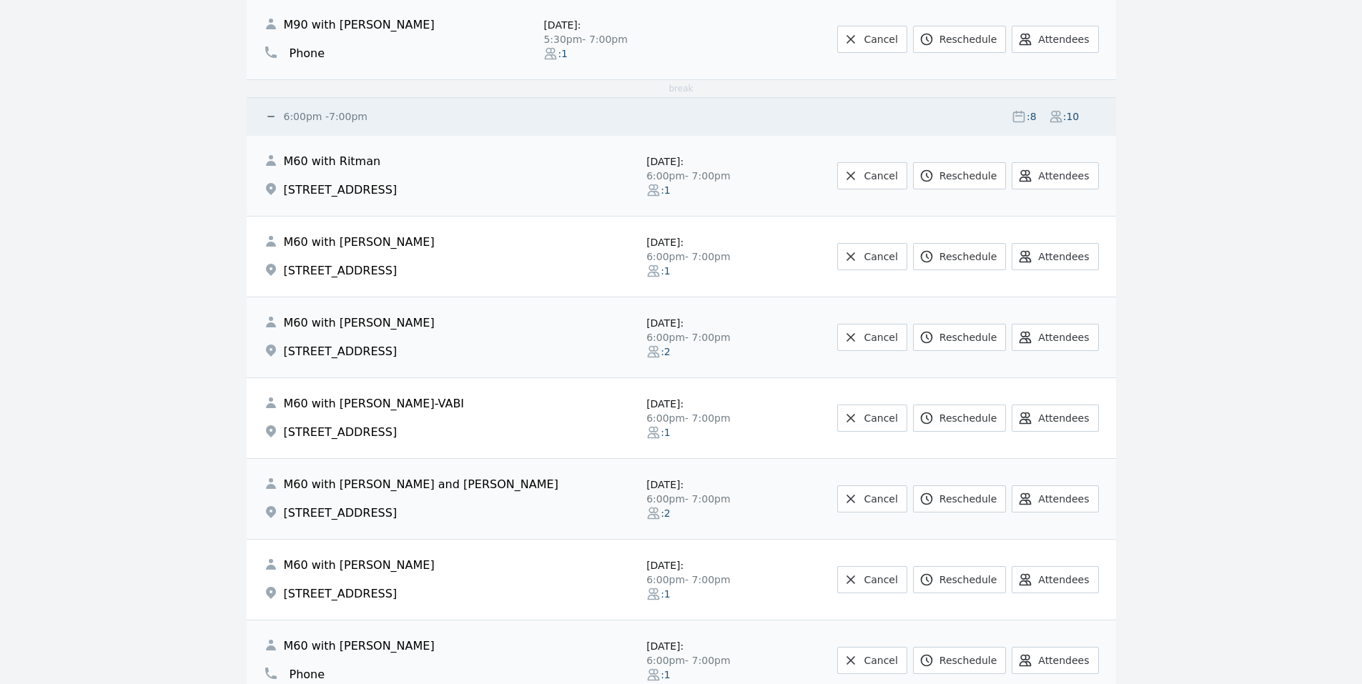
scroll to position [2573, 0]
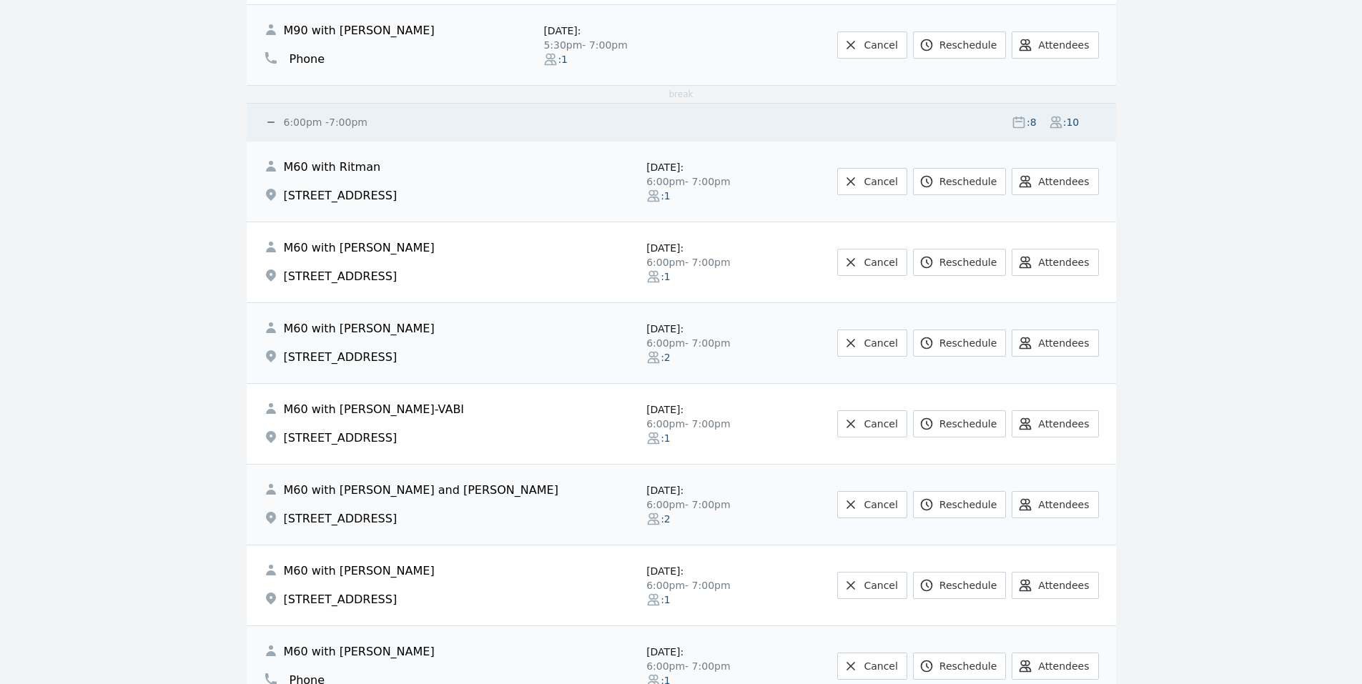
drag, startPoint x: 1252, startPoint y: 276, endPoint x: 1248, endPoint y: 284, distance: 9.0
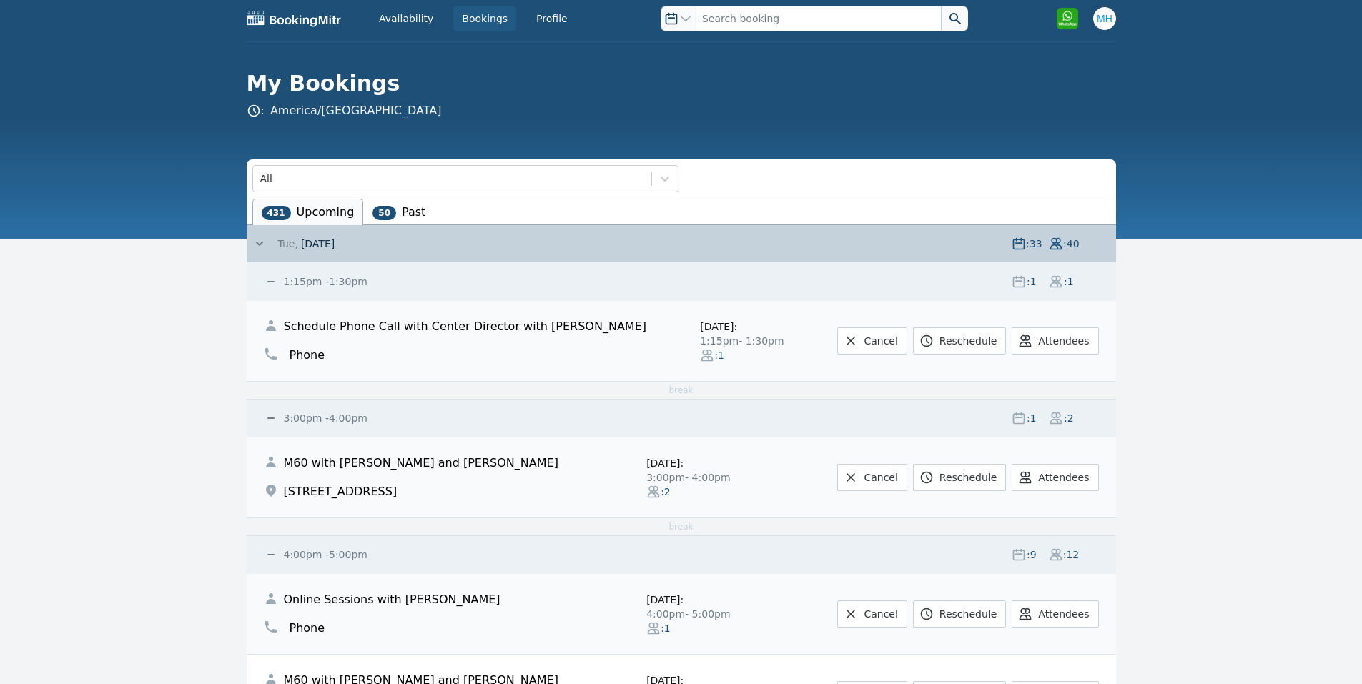
scroll to position [0, 0]
